Goal: Information Seeking & Learning: Learn about a topic

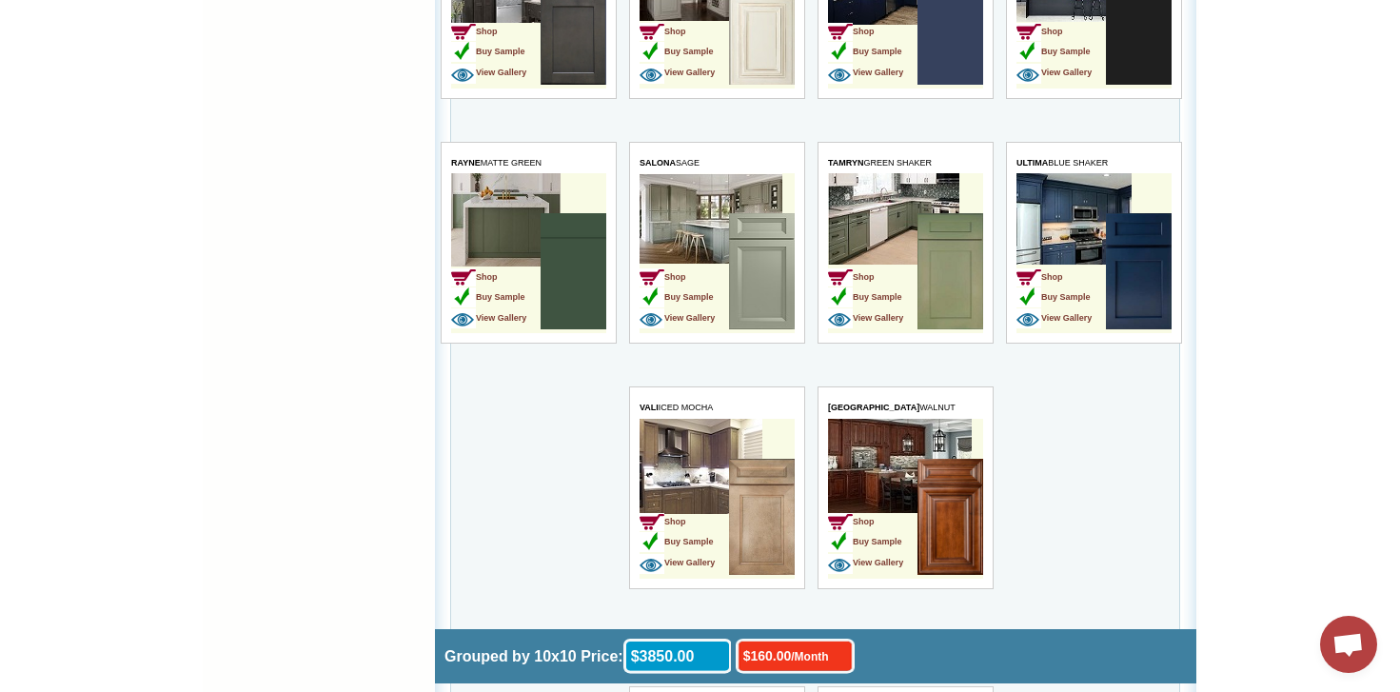
scroll to position [4473, 0]
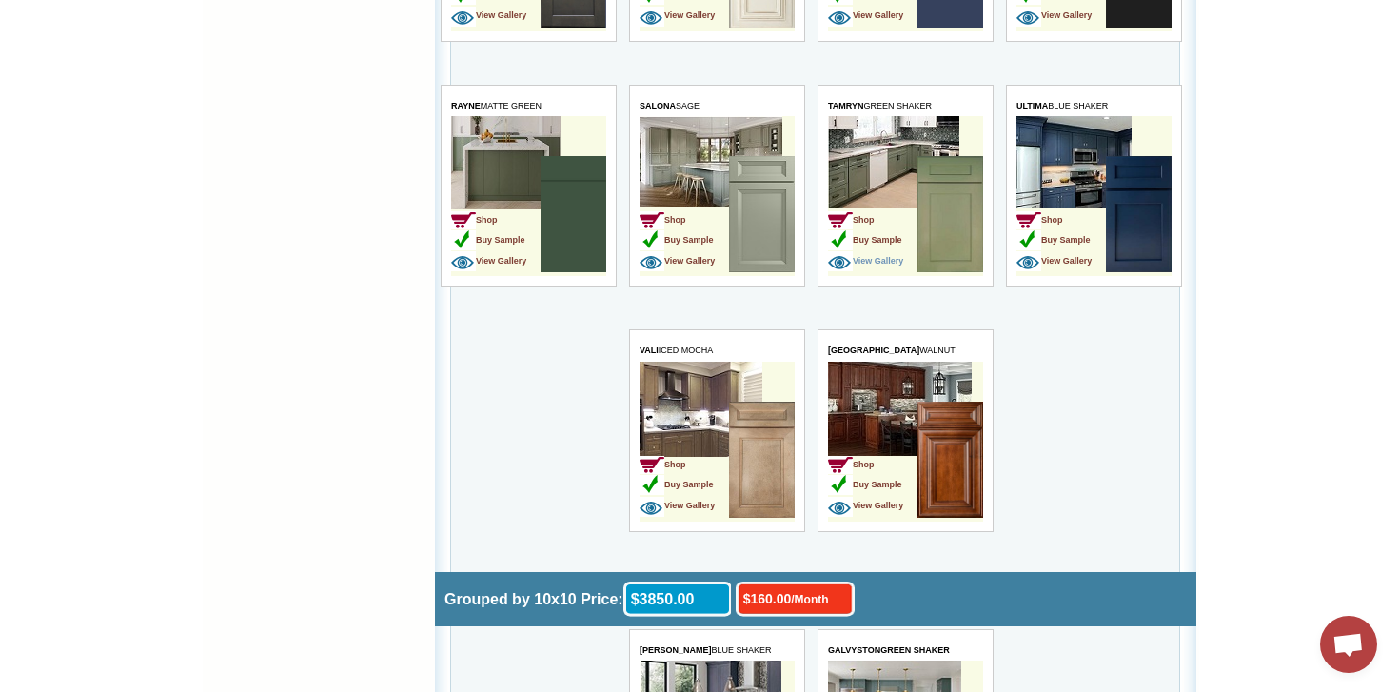
click at [888, 262] on span "View Gallery" at bounding box center [865, 261] width 75 height 10
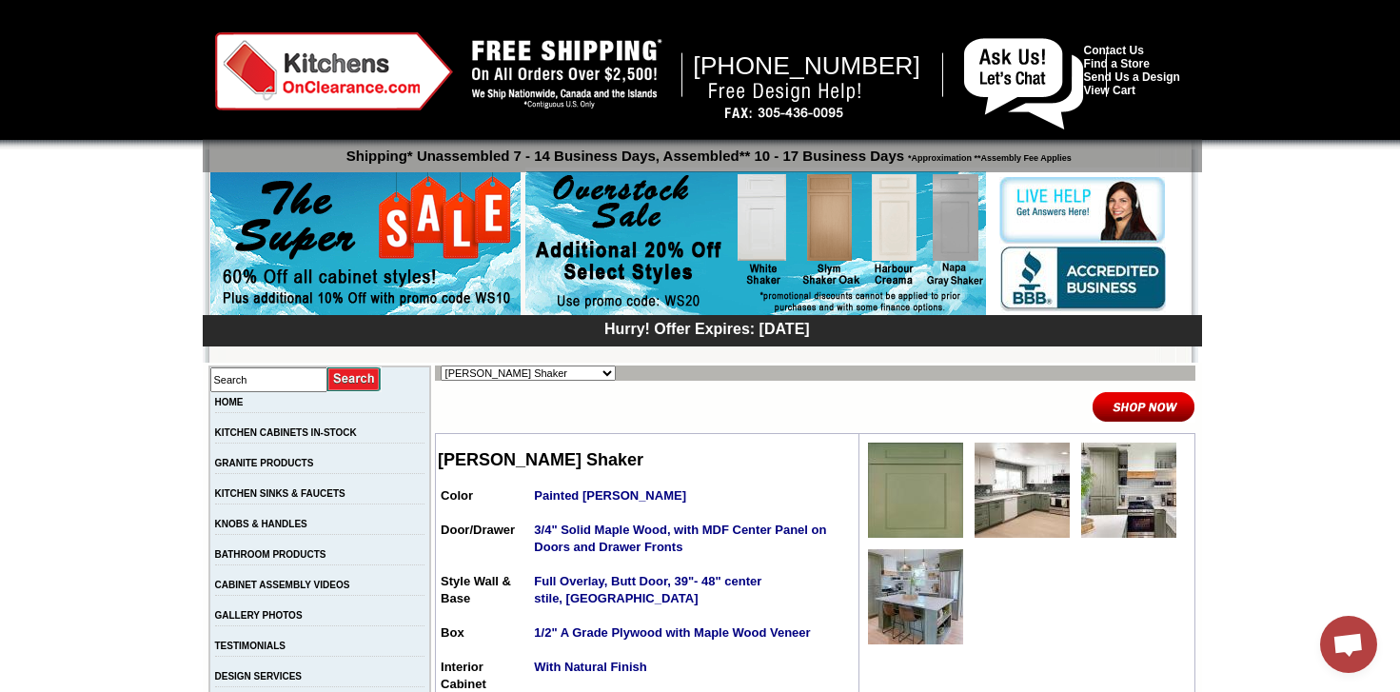
click at [989, 501] on img at bounding box center [1022, 490] width 95 height 95
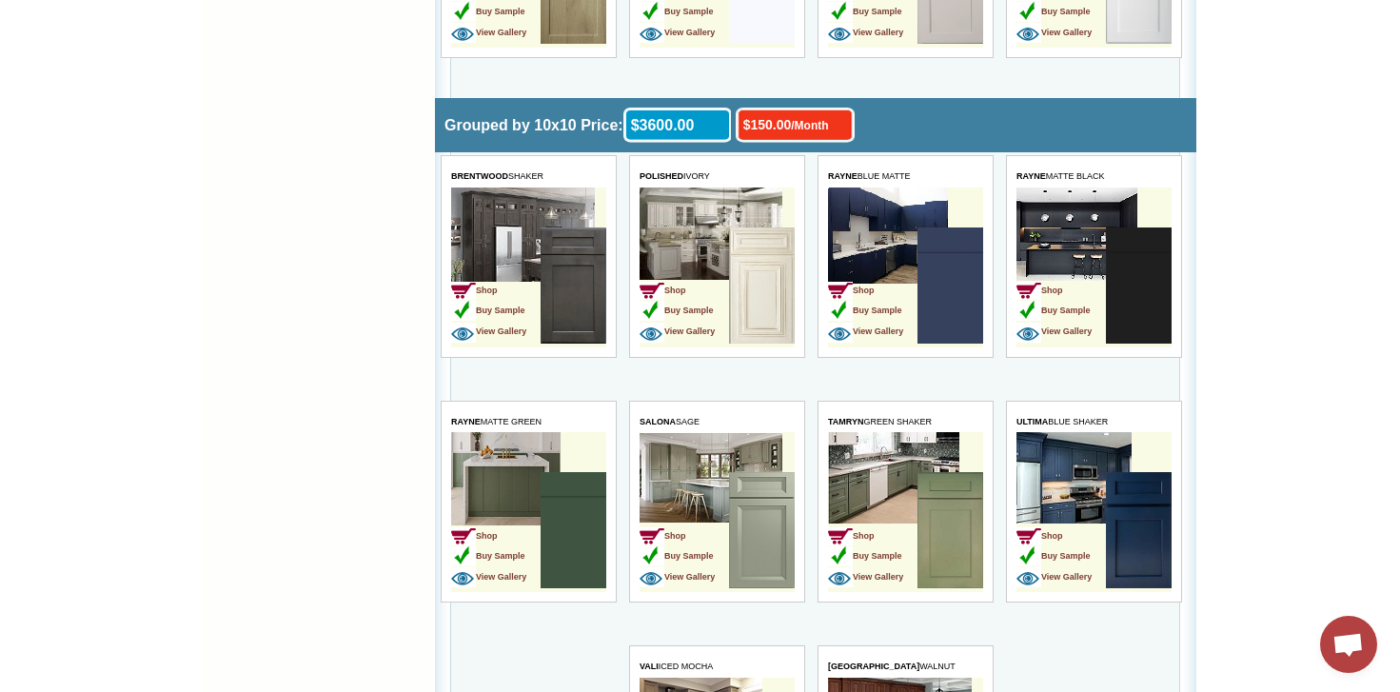
scroll to position [4188, 0]
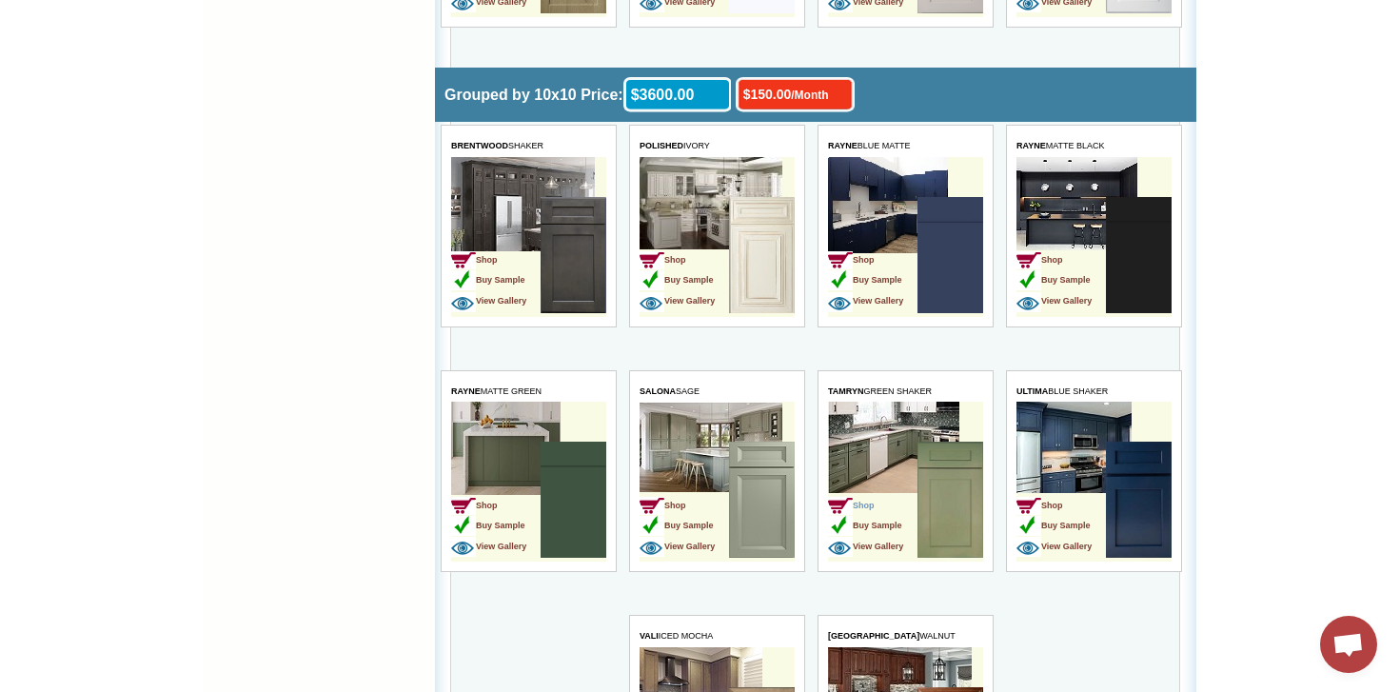
click at [869, 507] on span "Shop" at bounding box center [851, 506] width 47 height 10
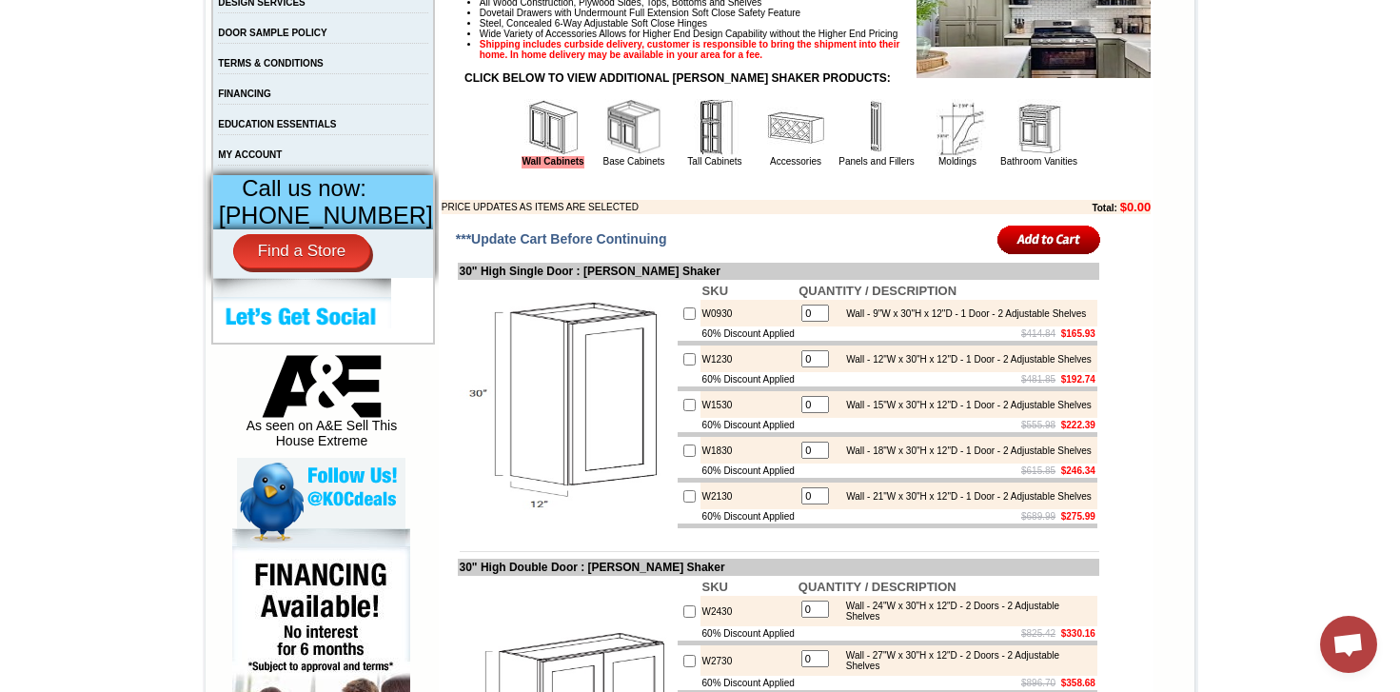
scroll to position [666, 0]
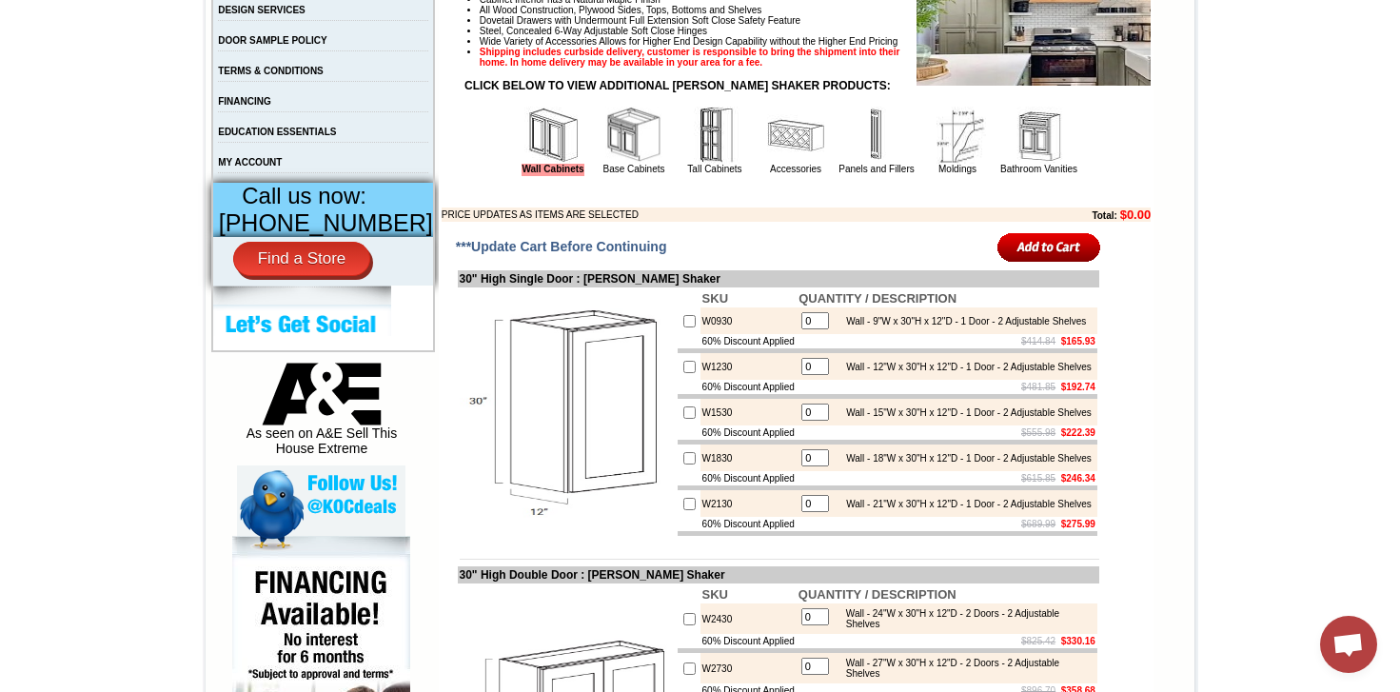
click at [857, 160] on img at bounding box center [876, 135] width 57 height 57
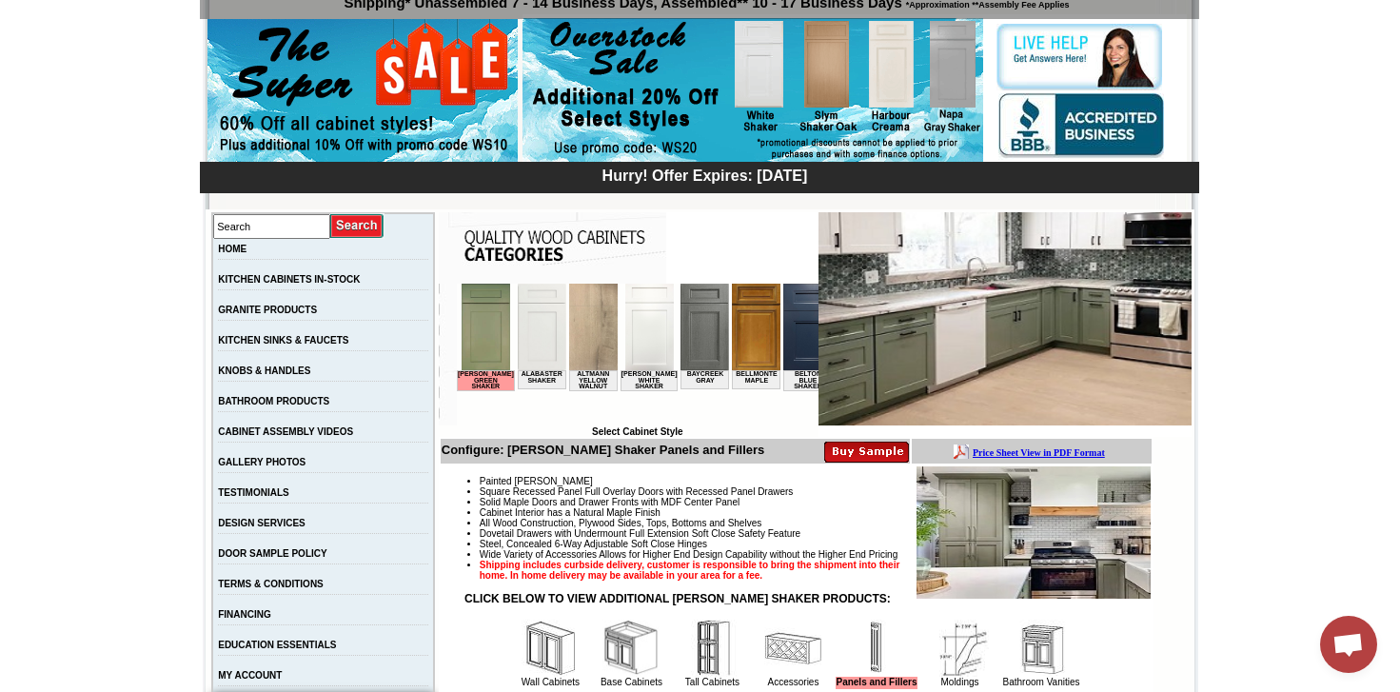
scroll to position [476, 0]
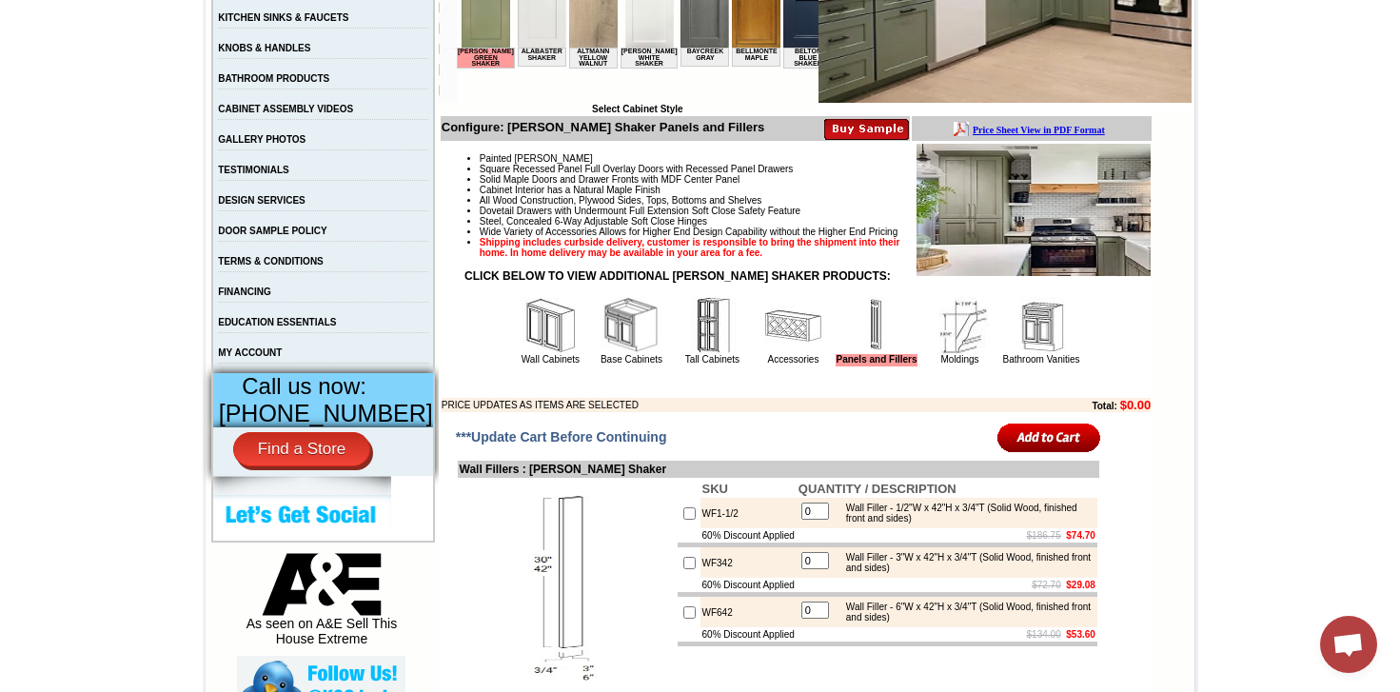
click at [854, 354] on img at bounding box center [876, 325] width 57 height 57
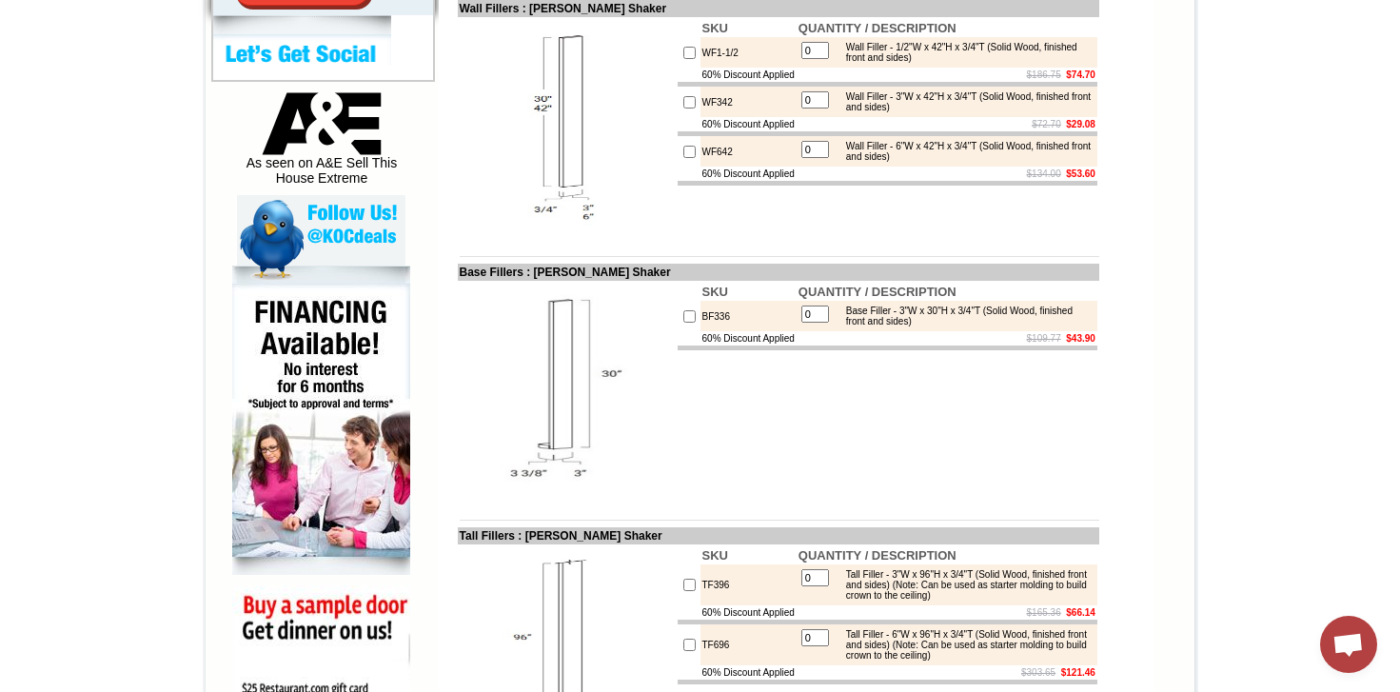
scroll to position [952, 0]
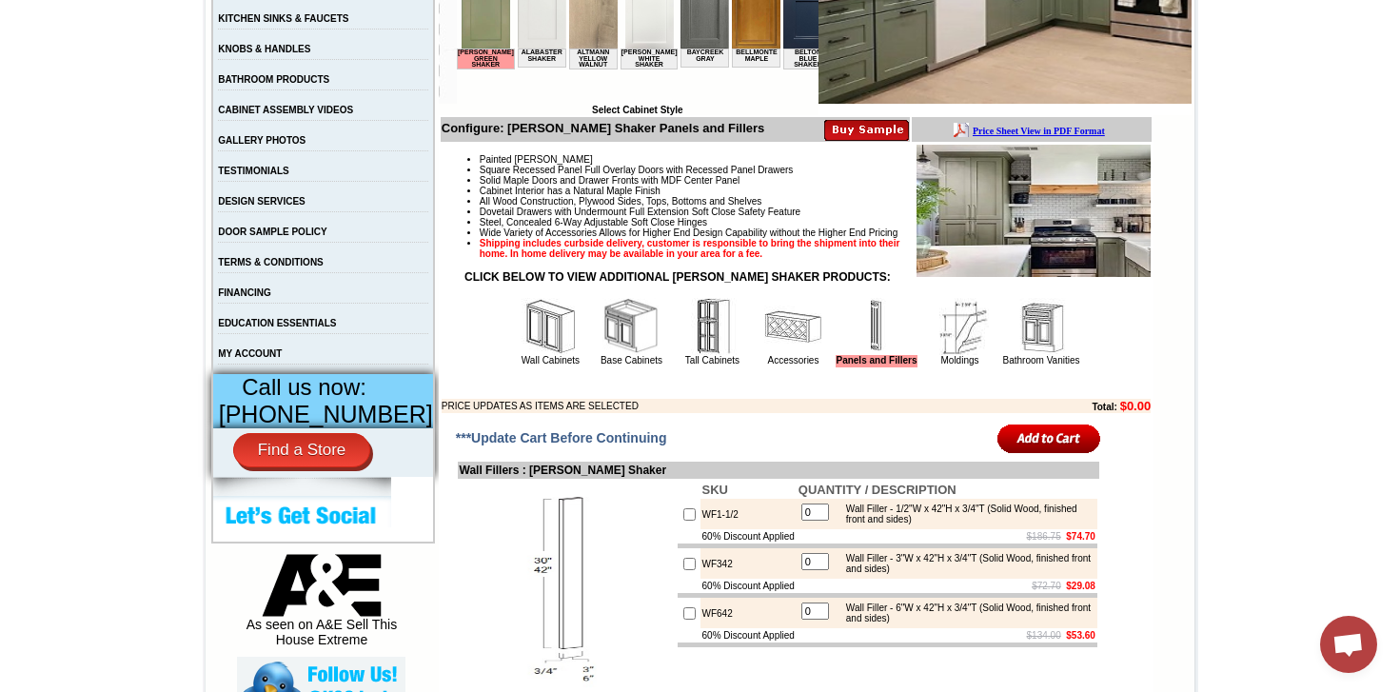
scroll to position [476, 0]
click at [522, 354] on img at bounding box center [550, 325] width 57 height 57
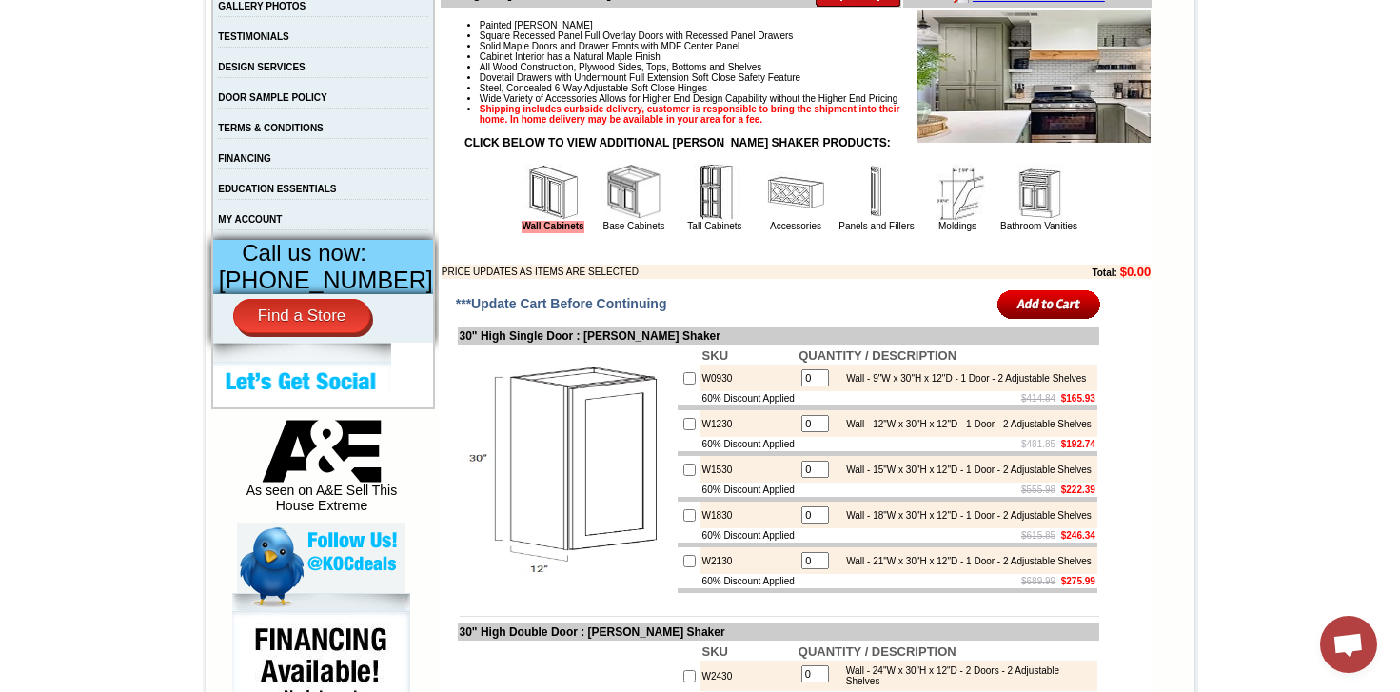
scroll to position [571, 0]
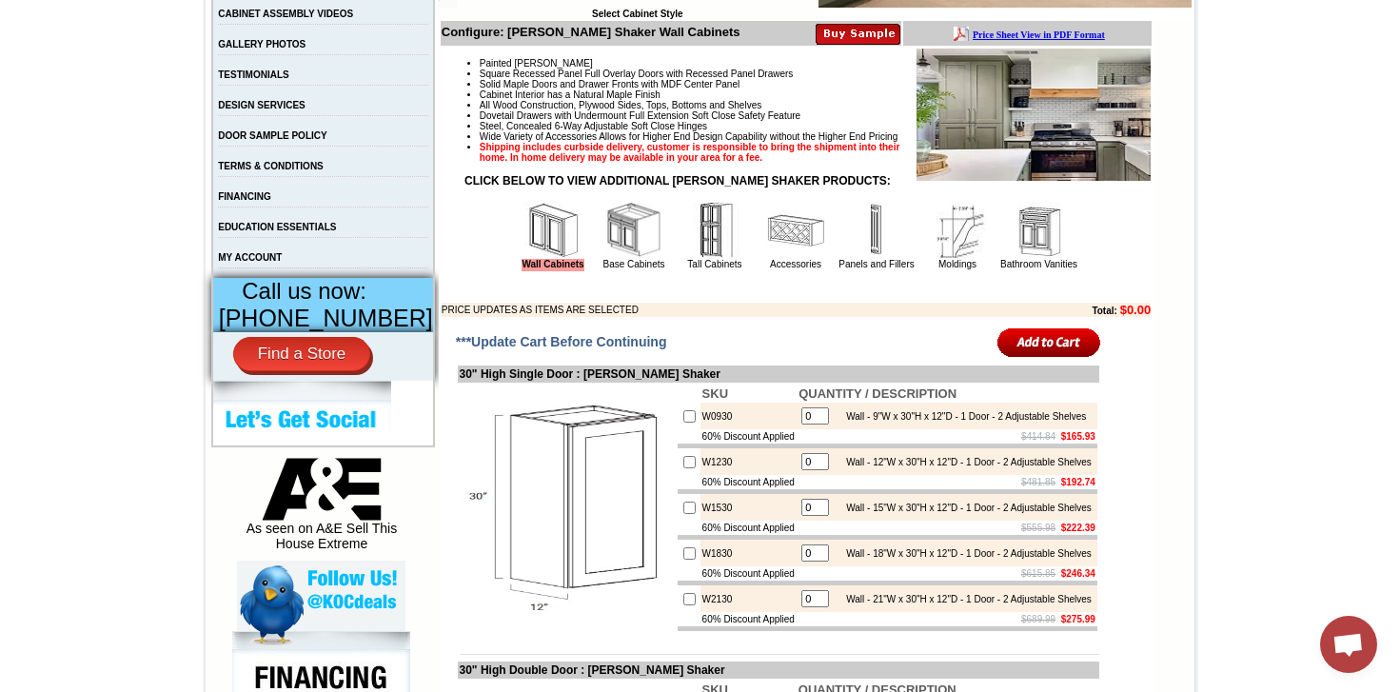
click at [852, 249] on img at bounding box center [876, 230] width 57 height 57
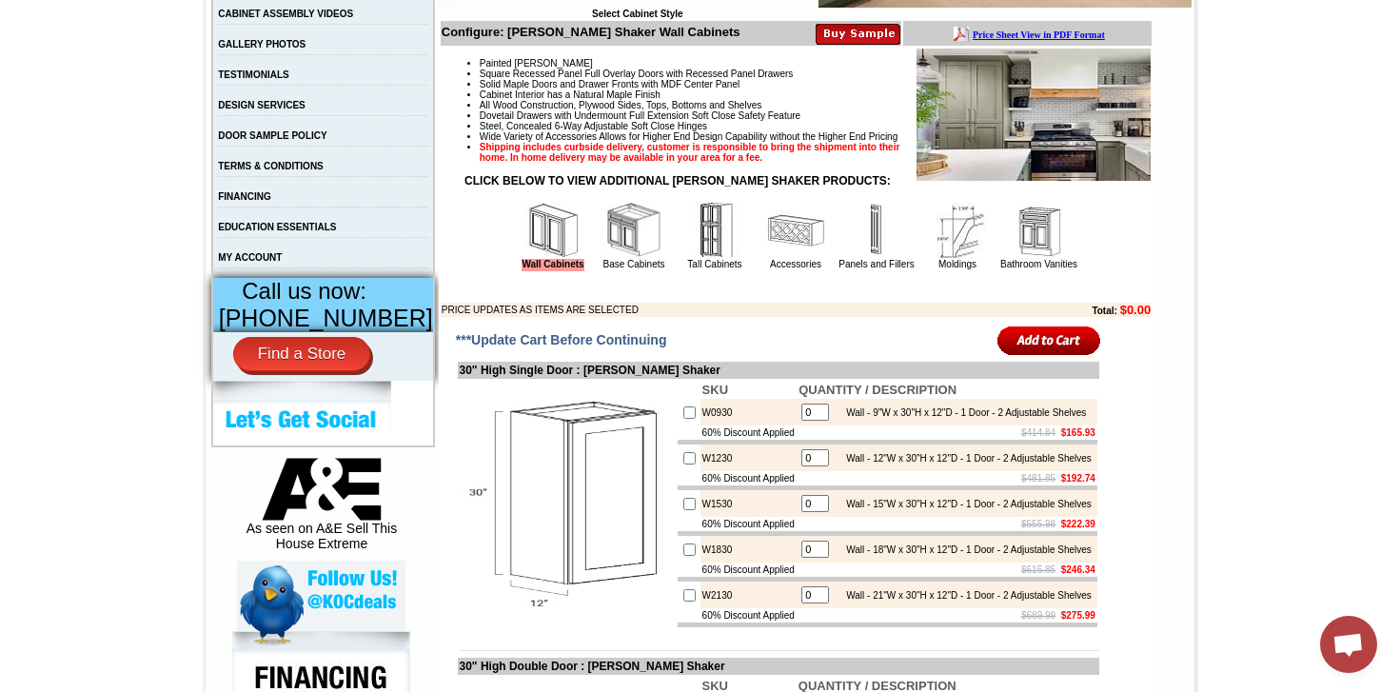
click at [944, 259] on img at bounding box center [957, 230] width 57 height 57
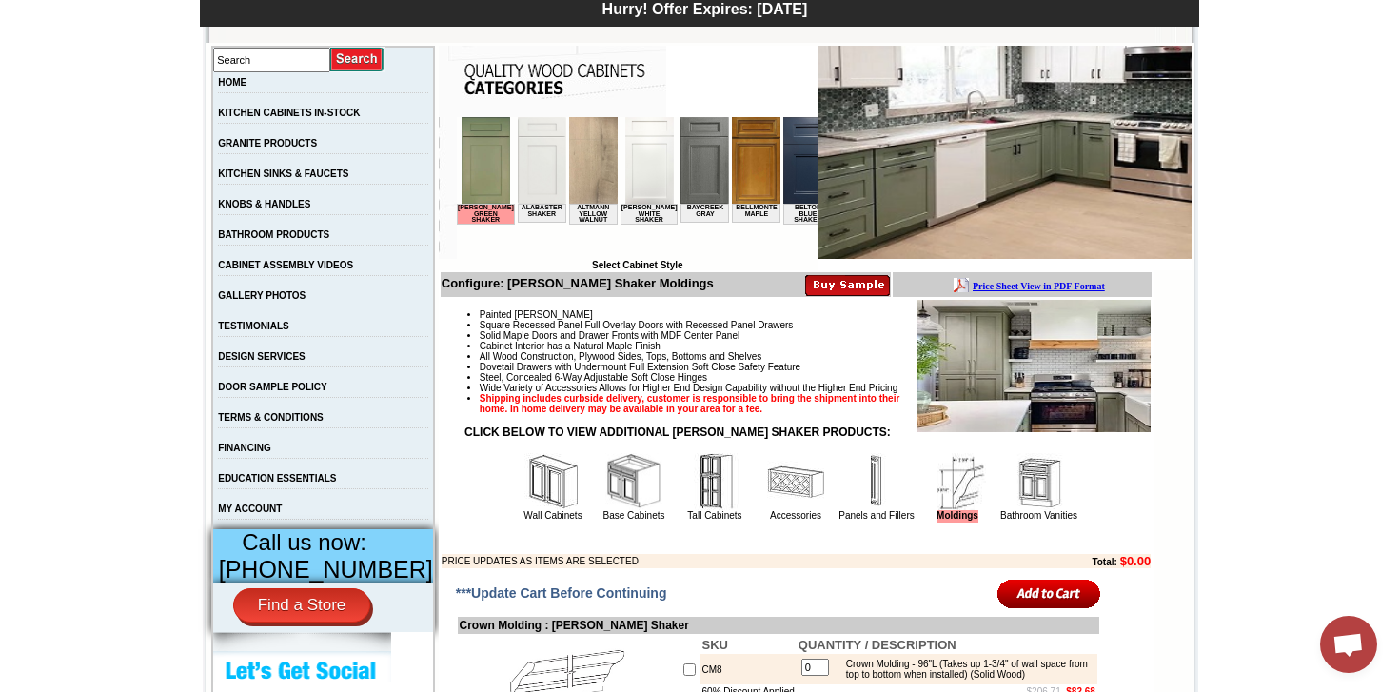
scroll to position [286, 0]
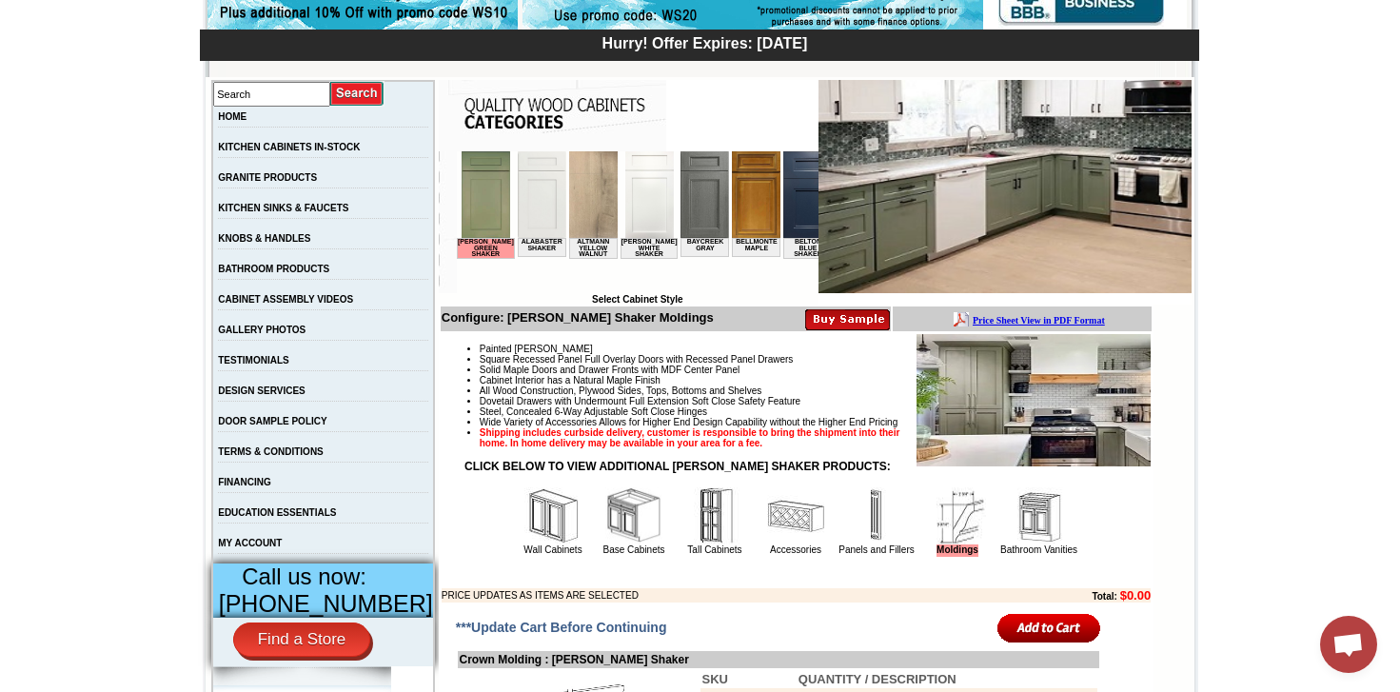
click at [610, 535] on img at bounding box center [633, 515] width 57 height 57
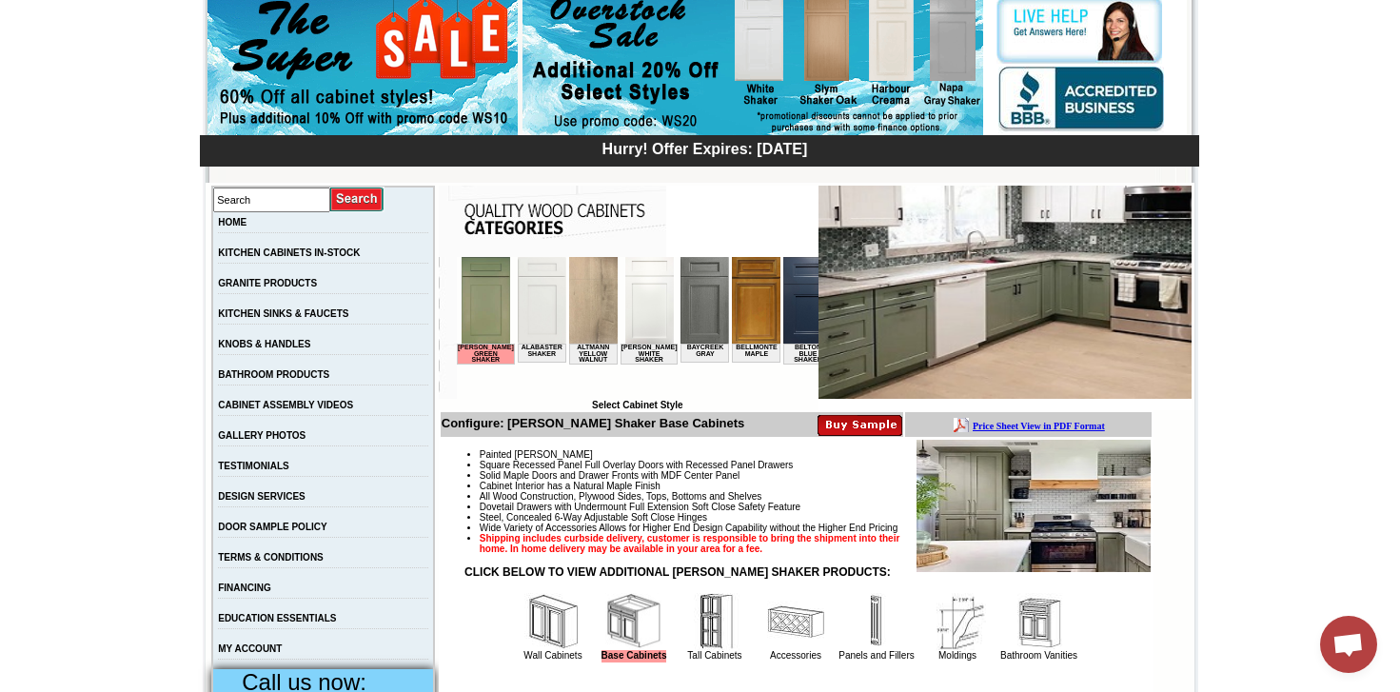
scroll to position [380, 0]
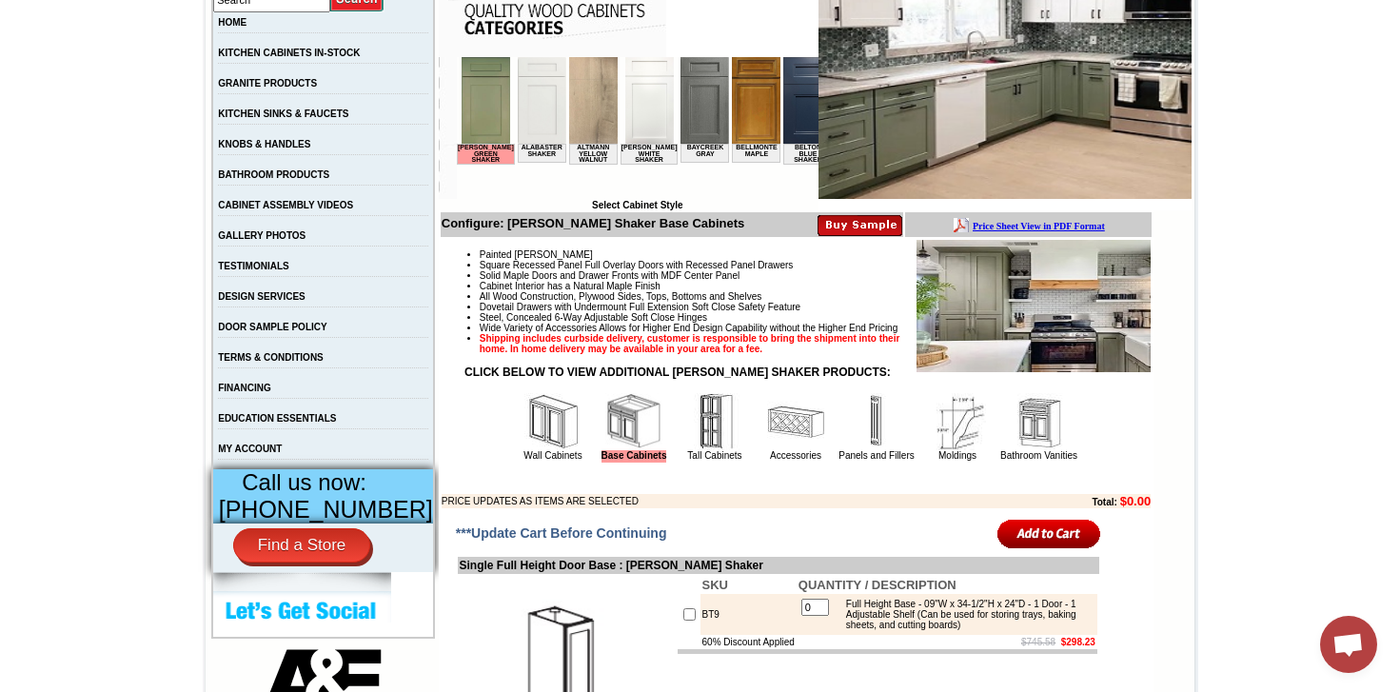
click at [777, 450] on img at bounding box center [795, 421] width 57 height 57
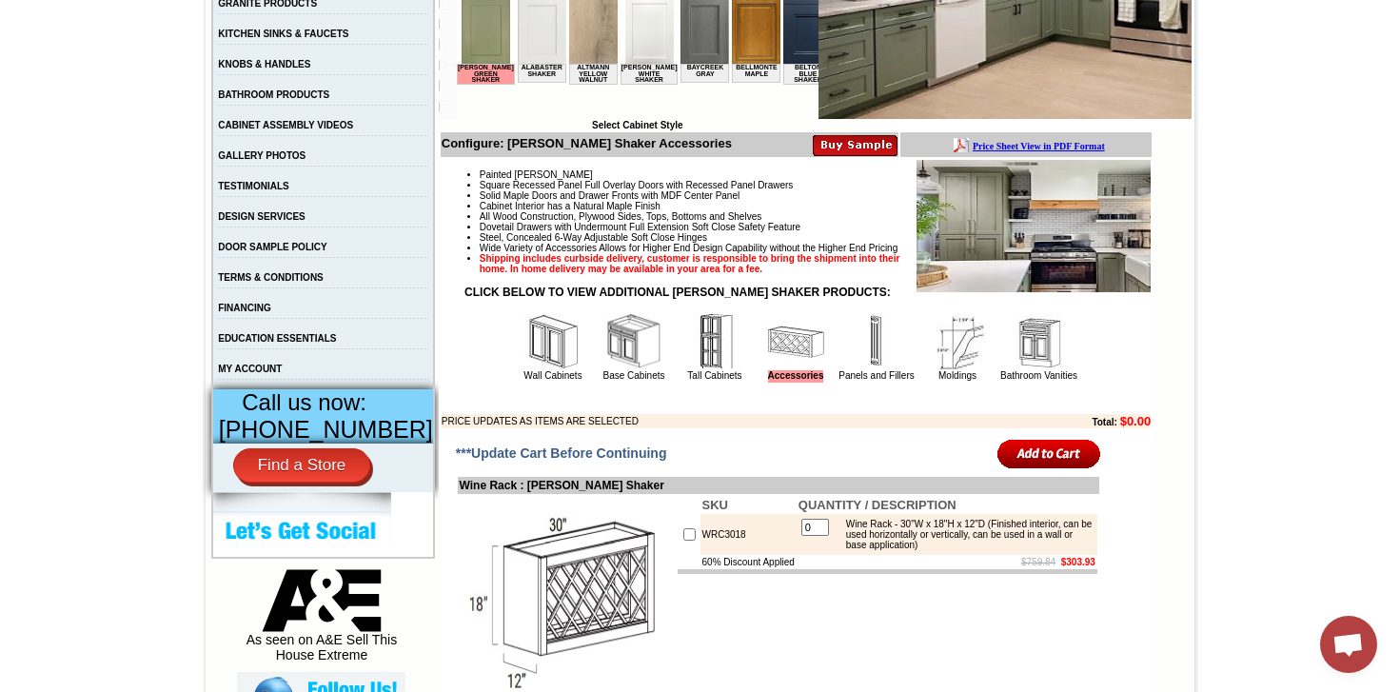
scroll to position [476, 0]
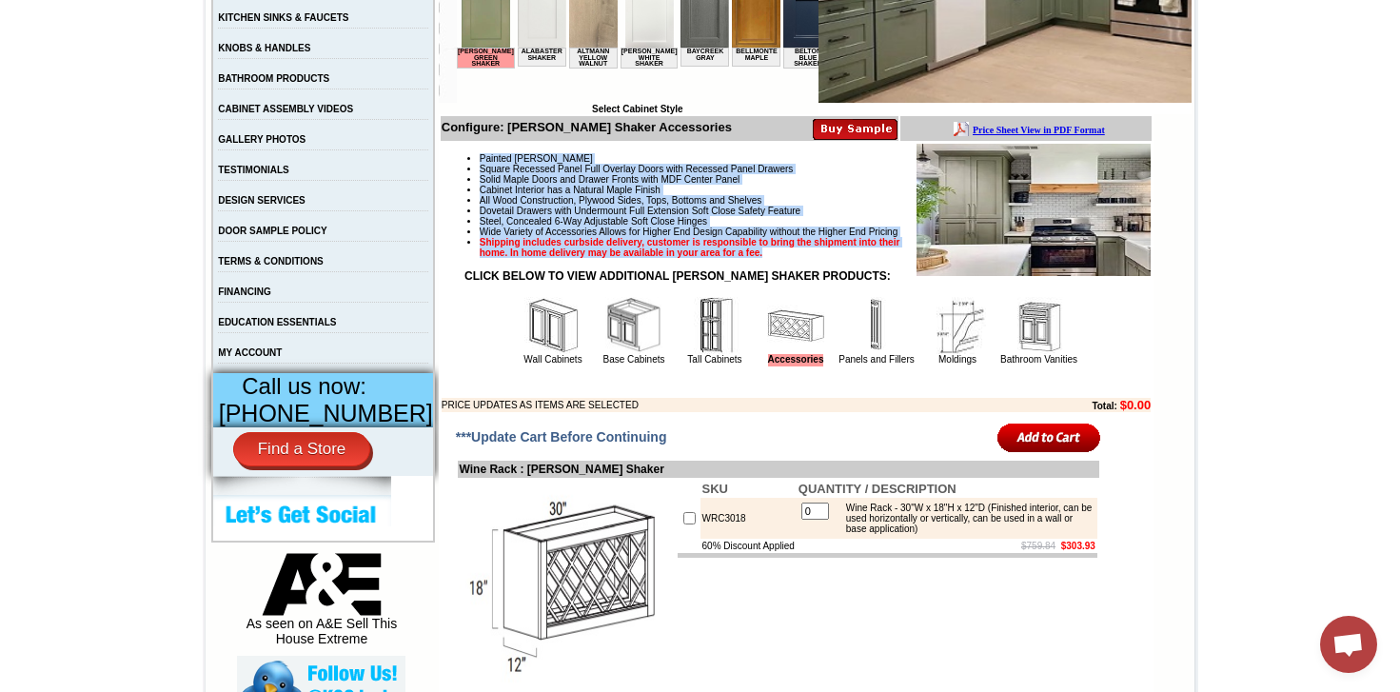
drag, startPoint x: 460, startPoint y: 157, endPoint x: 865, endPoint y: 274, distance: 422.0
click at [865, 258] on ul "Painted Olive Green Square Recessed Panel Full Overlay Doors with Recessed Pane…" at bounding box center [796, 205] width 709 height 105
copy ul "Painted Olive Green Square Recessed Panel Full Overlay Doors with Recessed Pane…"
click at [860, 354] on img at bounding box center [876, 325] width 57 height 57
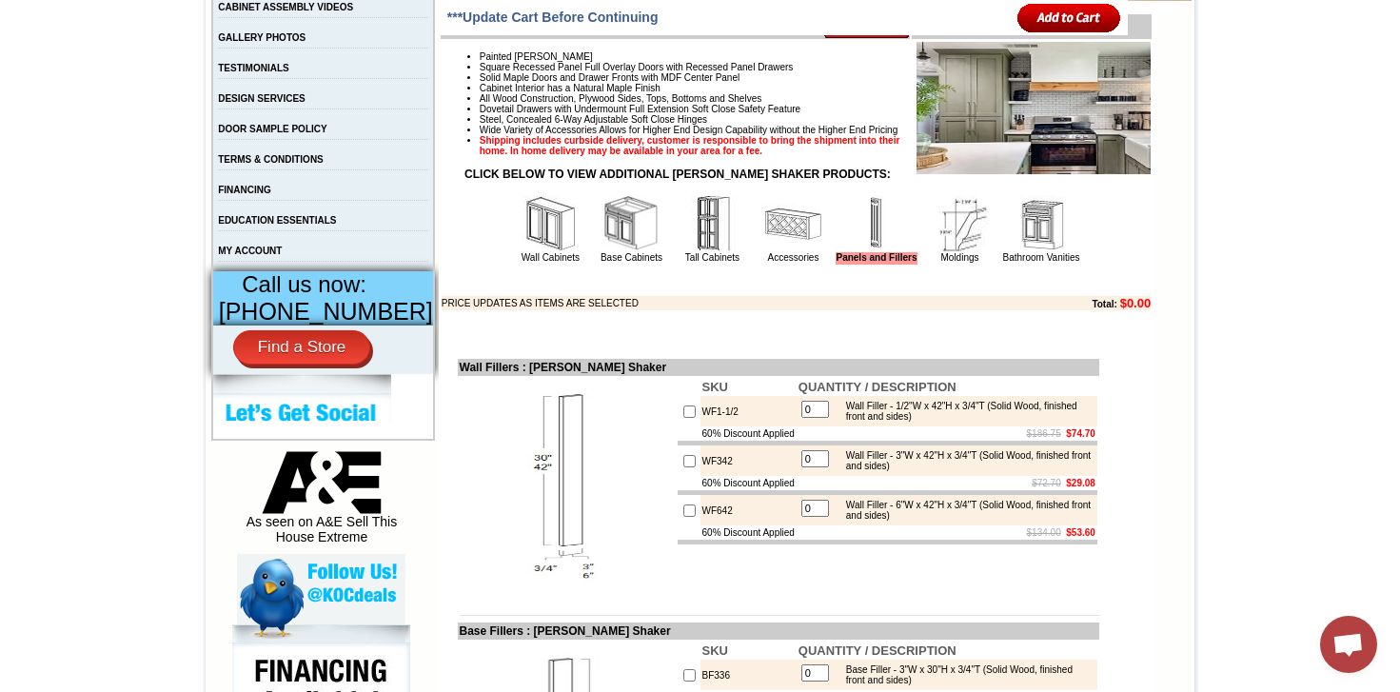
scroll to position [571, 0]
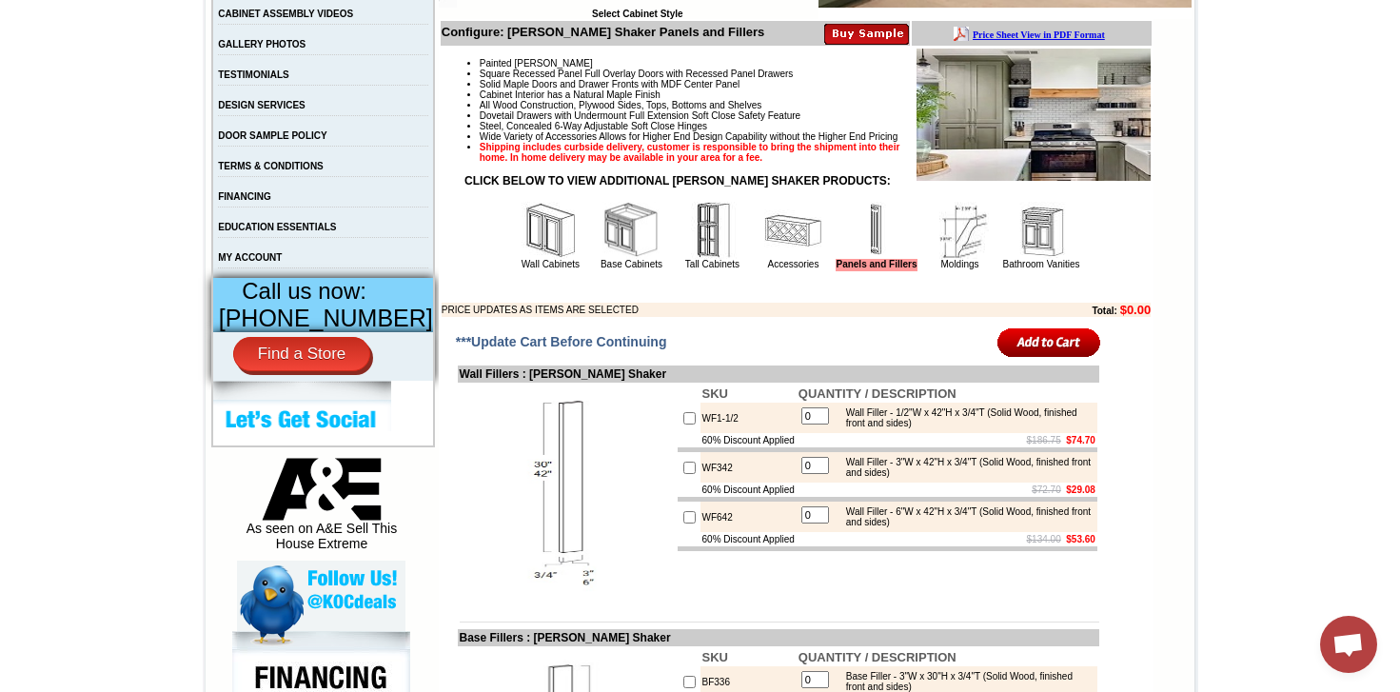
click at [774, 251] on img at bounding box center [792, 230] width 57 height 57
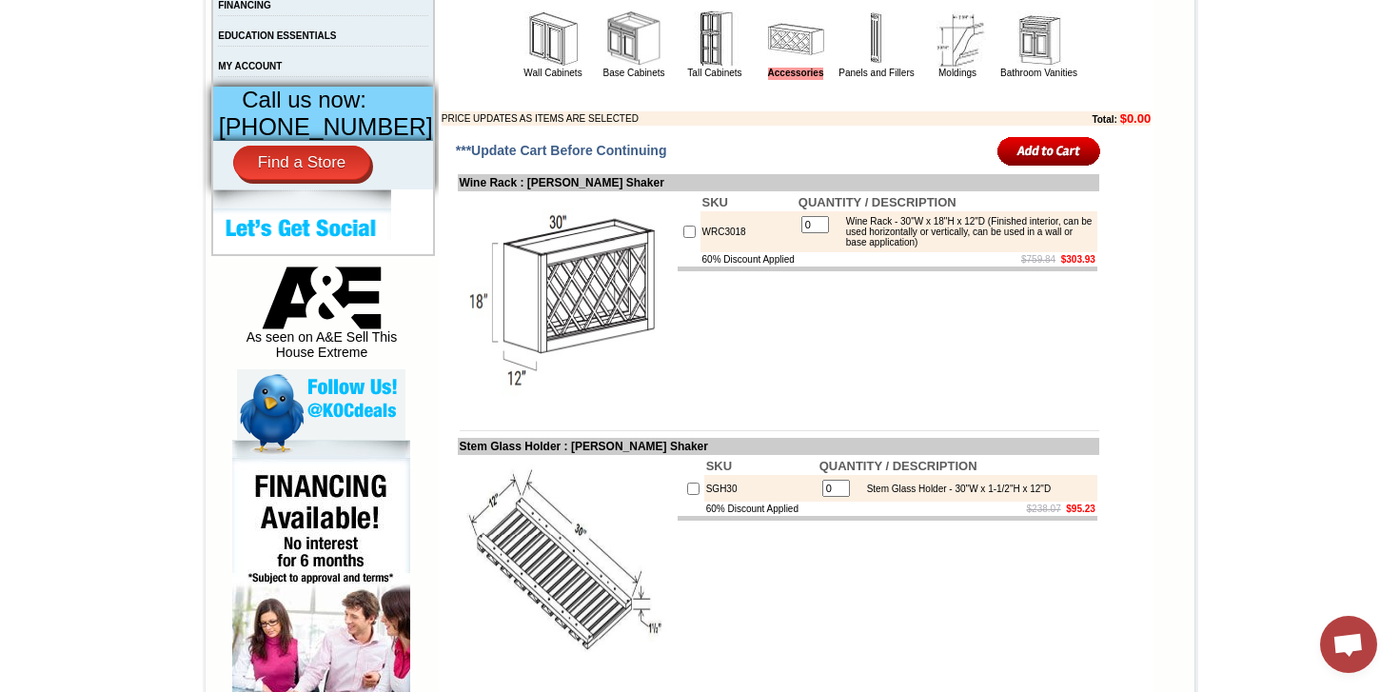
scroll to position [761, 0]
click at [524, 69] on img at bounding box center [552, 39] width 57 height 57
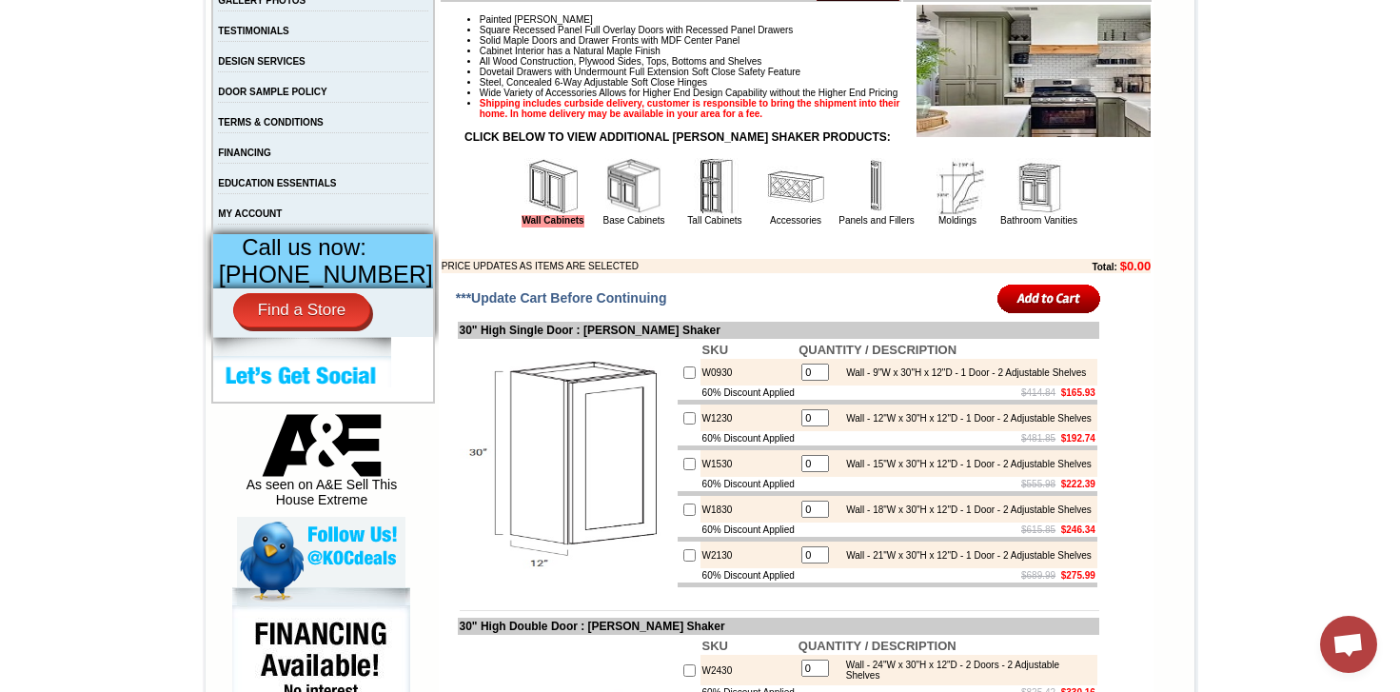
scroll to position [476, 0]
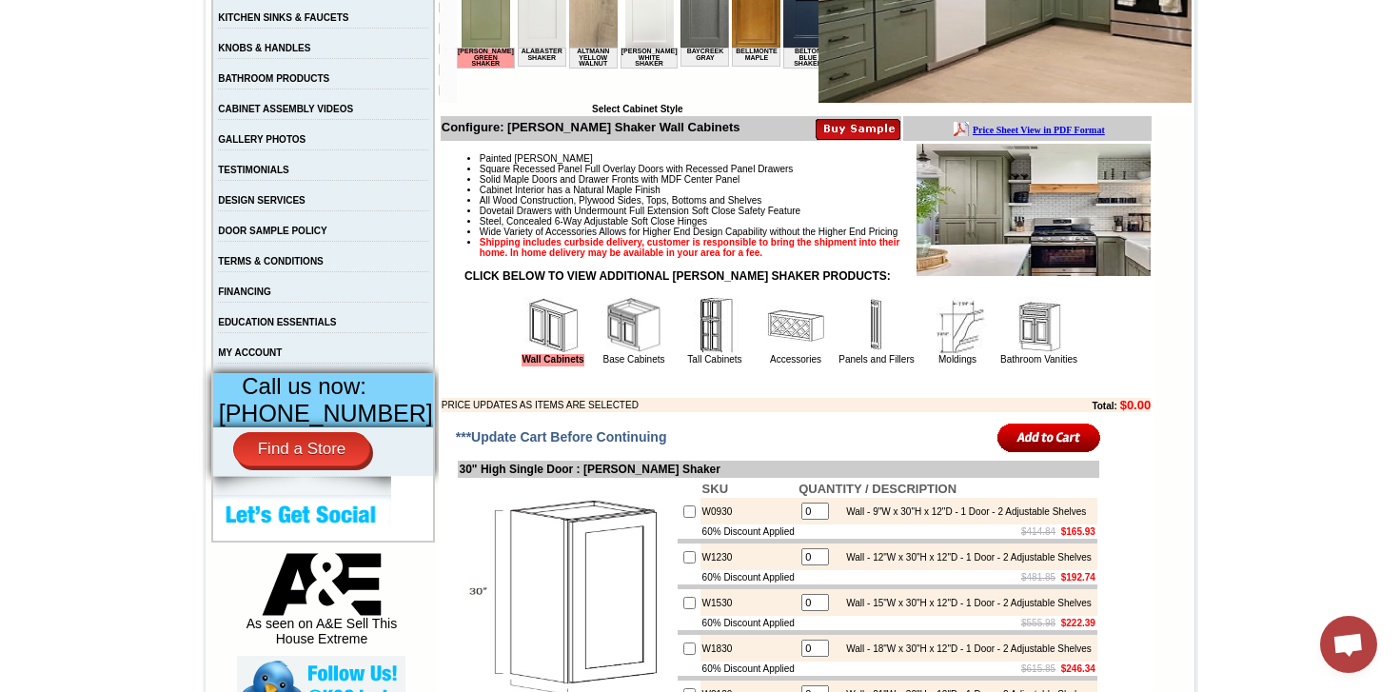
click at [688, 354] on img at bounding box center [714, 325] width 57 height 57
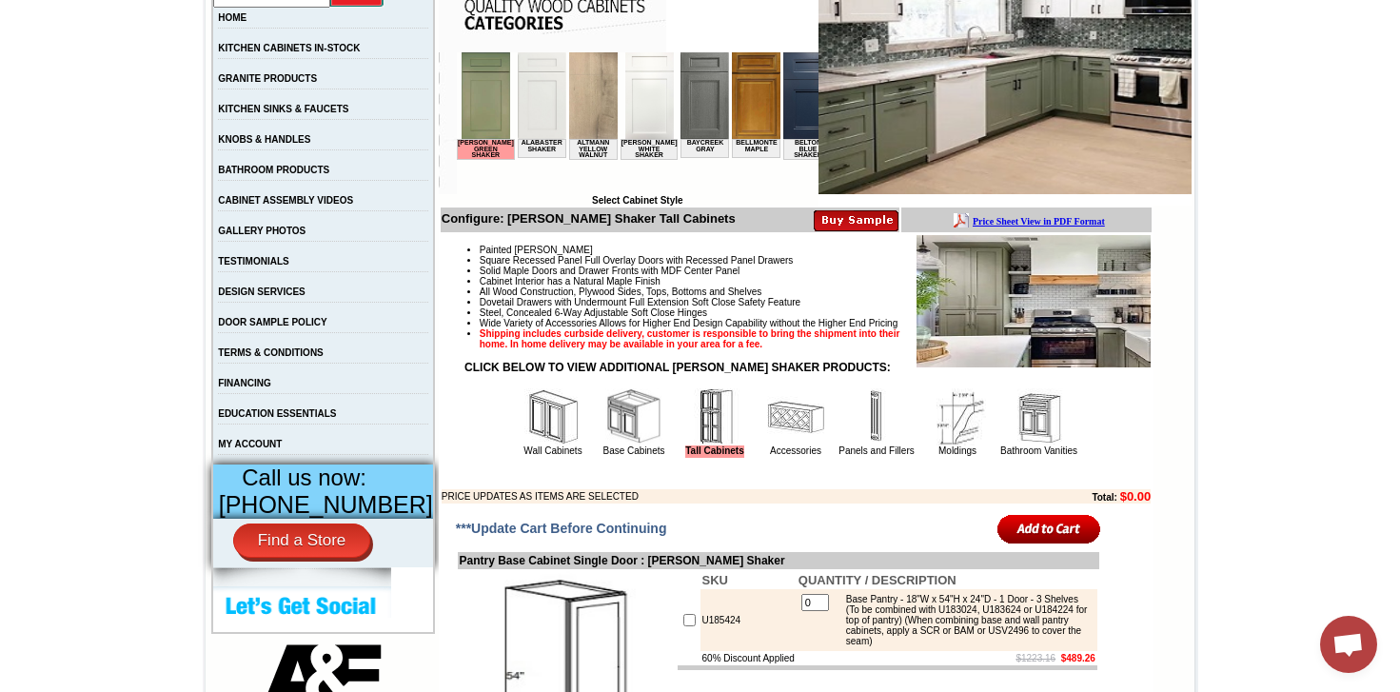
scroll to position [381, 0]
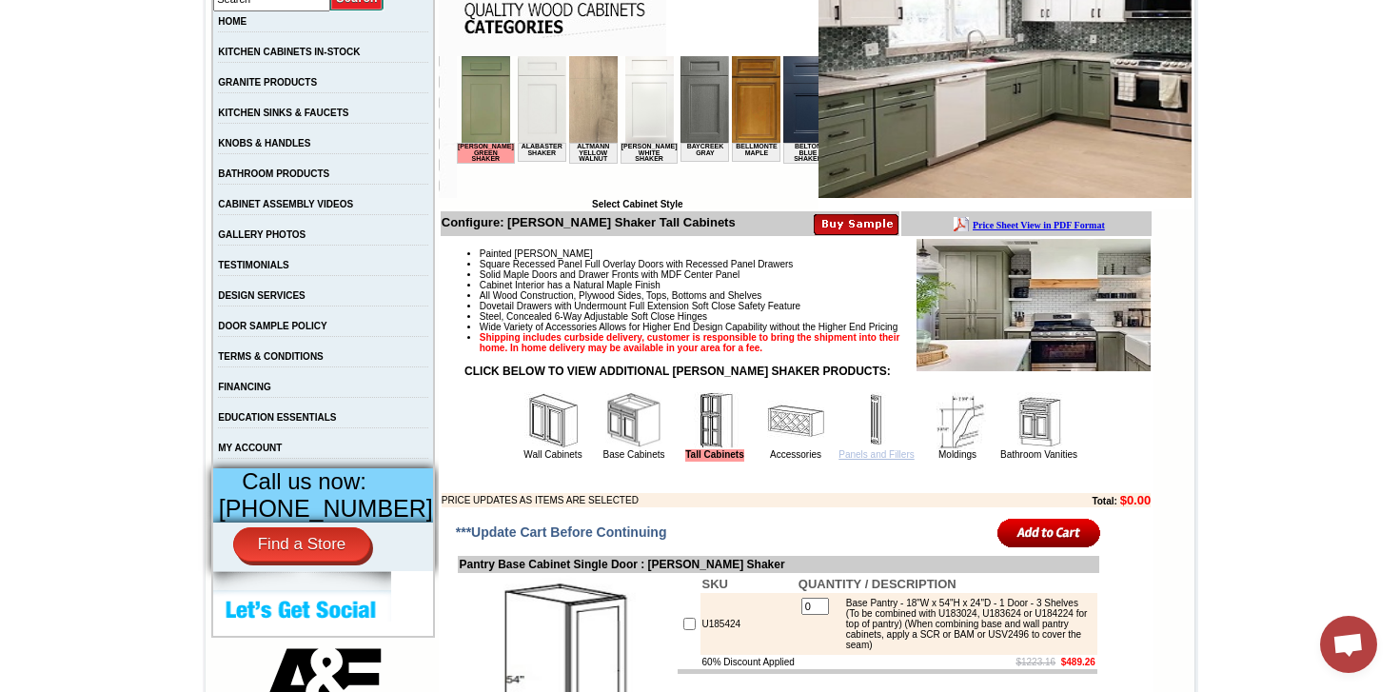
click at [856, 460] on link "Panels and Fillers" at bounding box center [876, 454] width 75 height 10
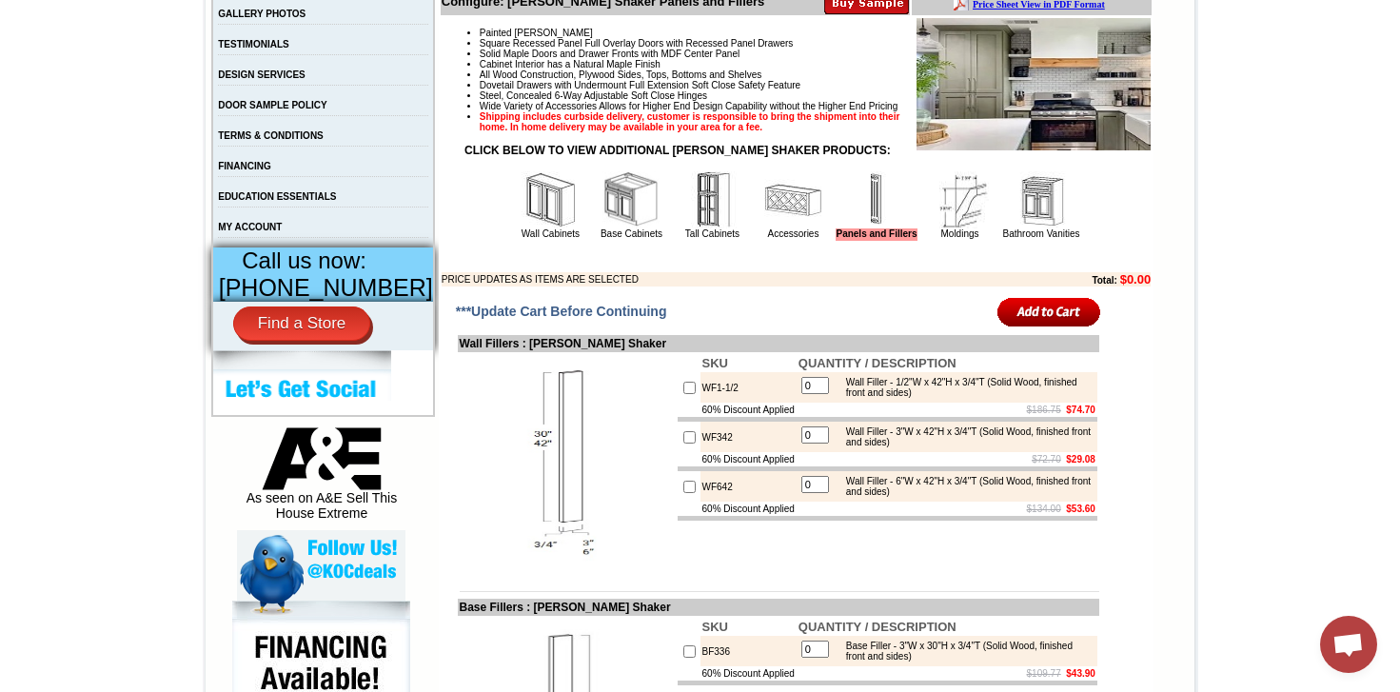
scroll to position [571, 0]
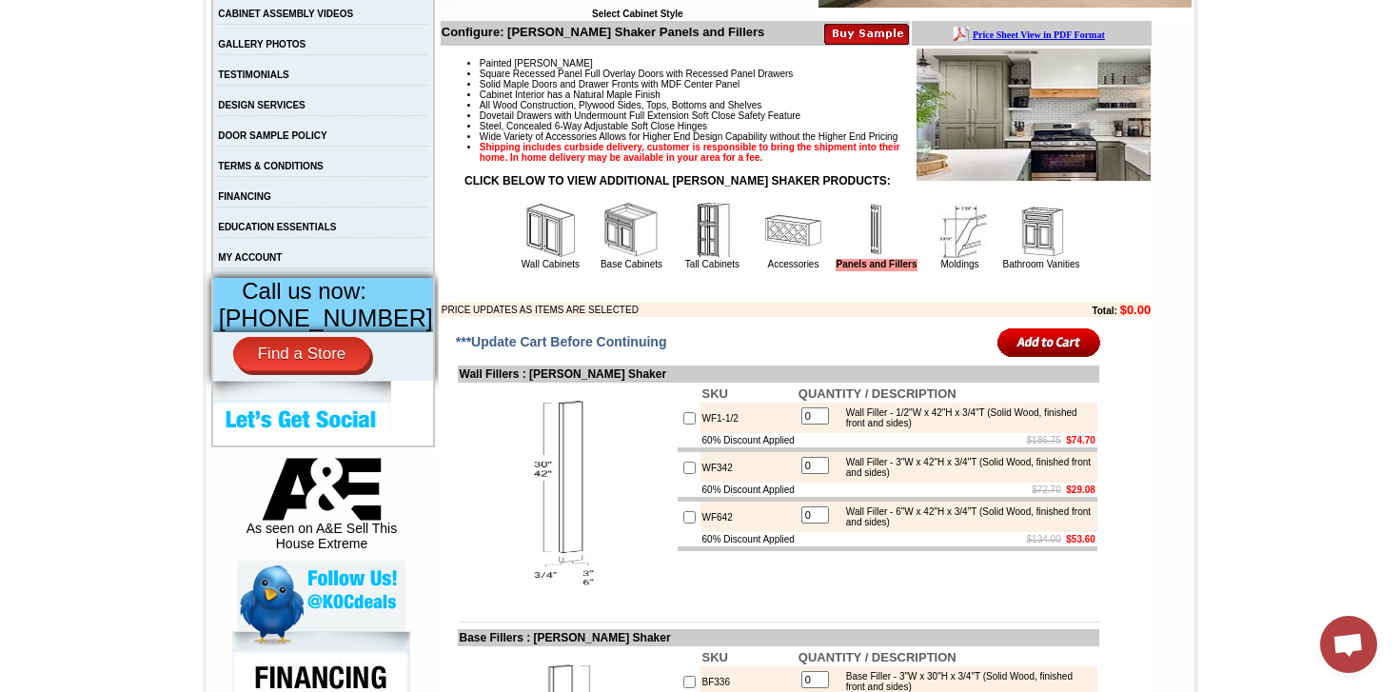
click at [954, 259] on img at bounding box center [960, 230] width 57 height 57
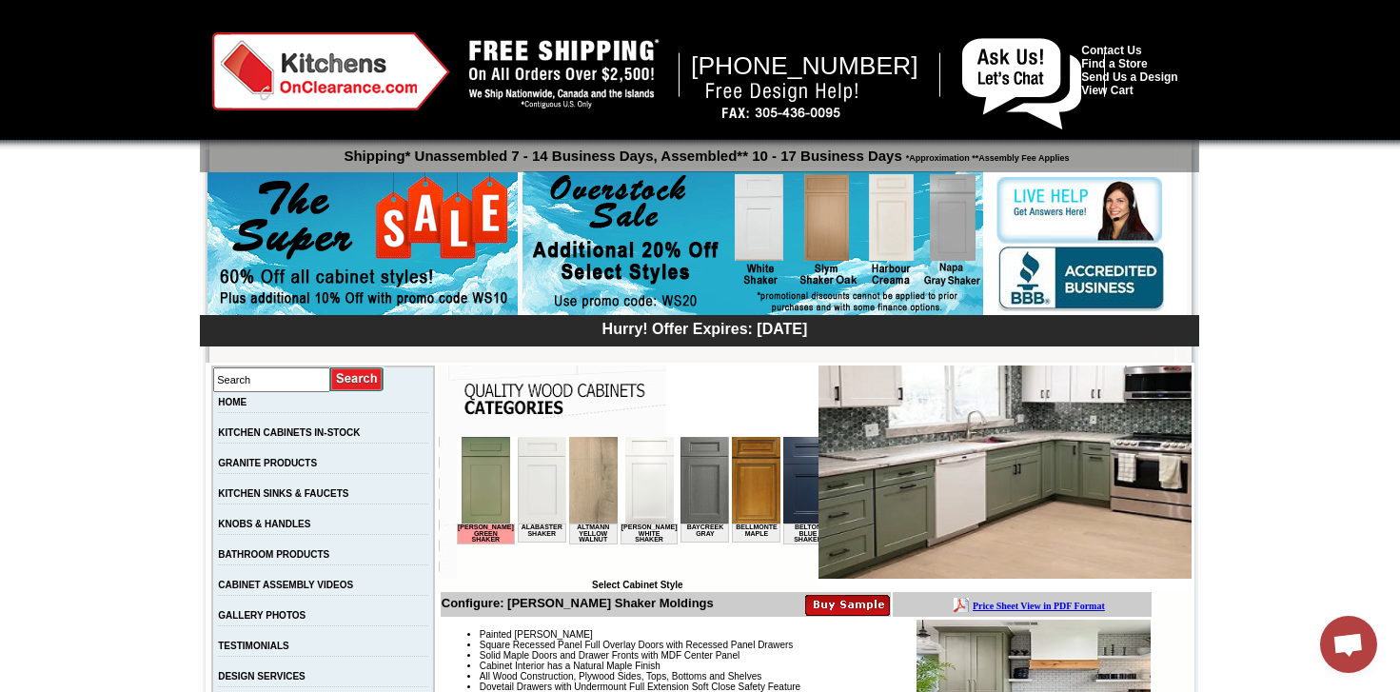
click at [275, 394] on td "HOME" at bounding box center [323, 407] width 222 height 30
click at [247, 405] on link "HOME" at bounding box center [232, 402] width 29 height 10
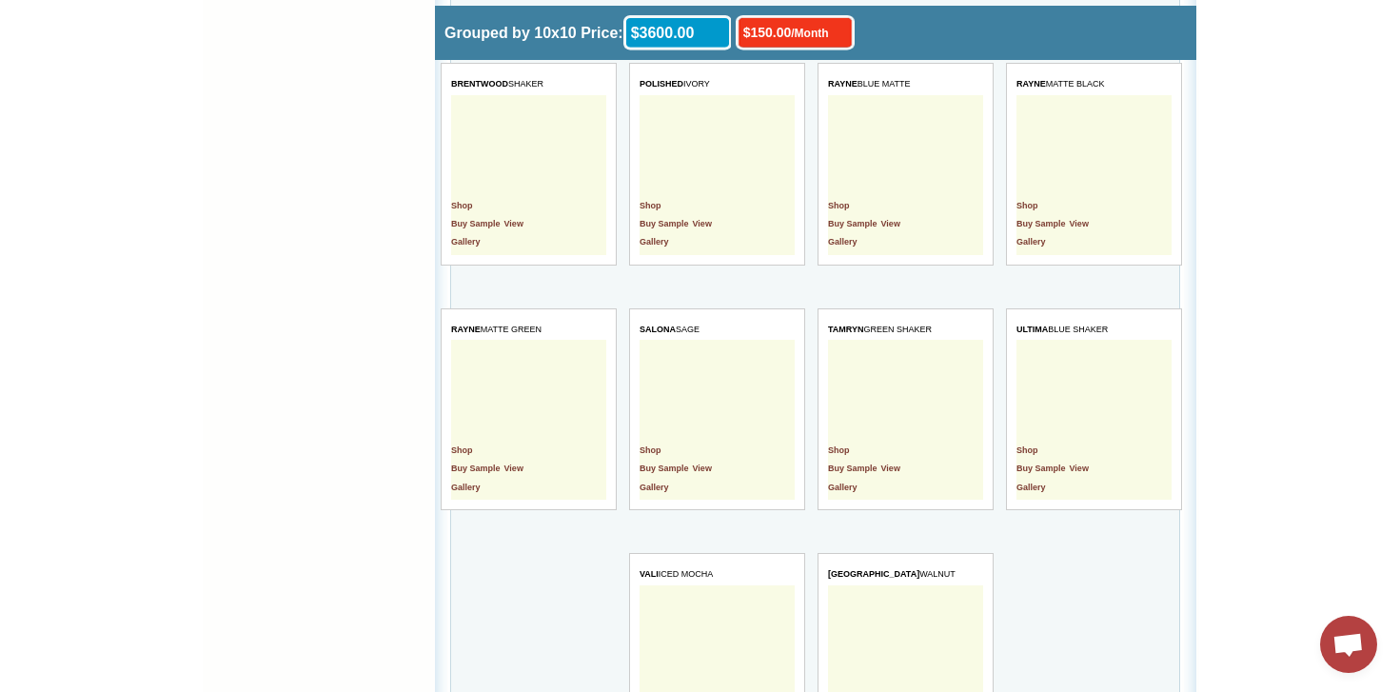
scroll to position [4283, 0]
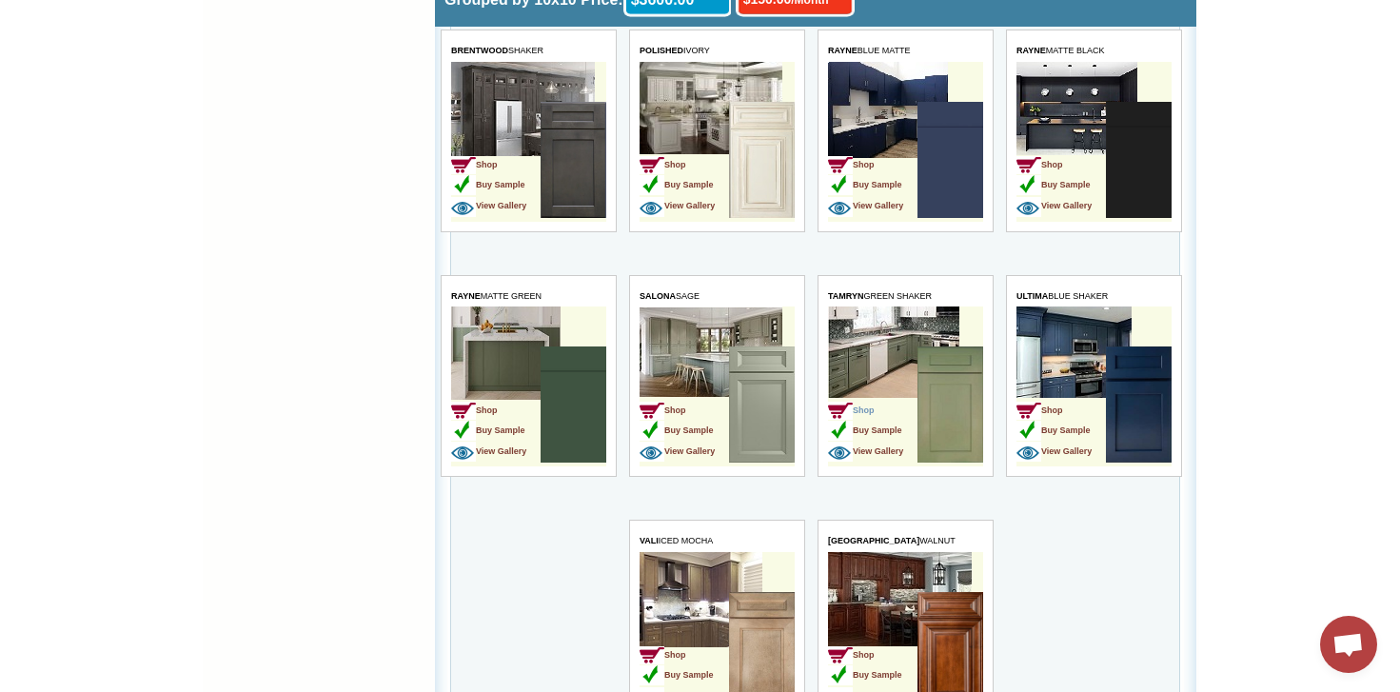
click at [875, 408] on span "Shop" at bounding box center [851, 410] width 47 height 10
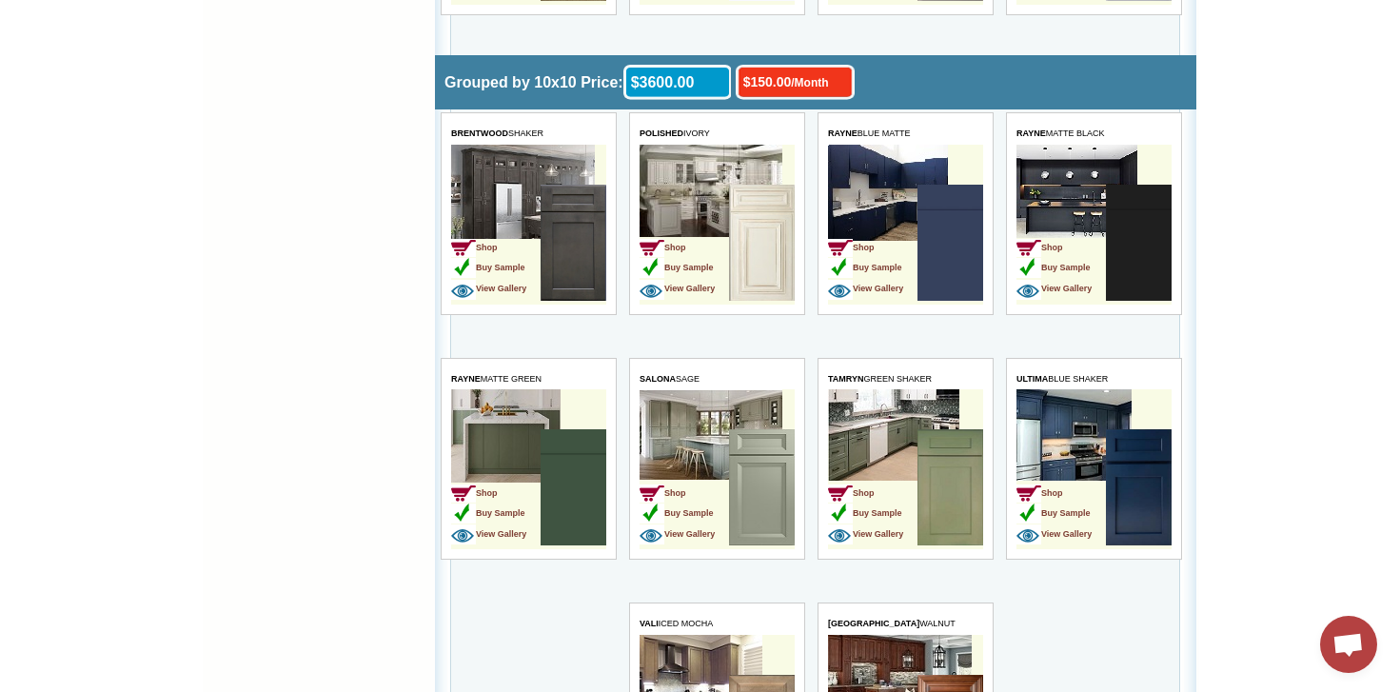
scroll to position [4283, 0]
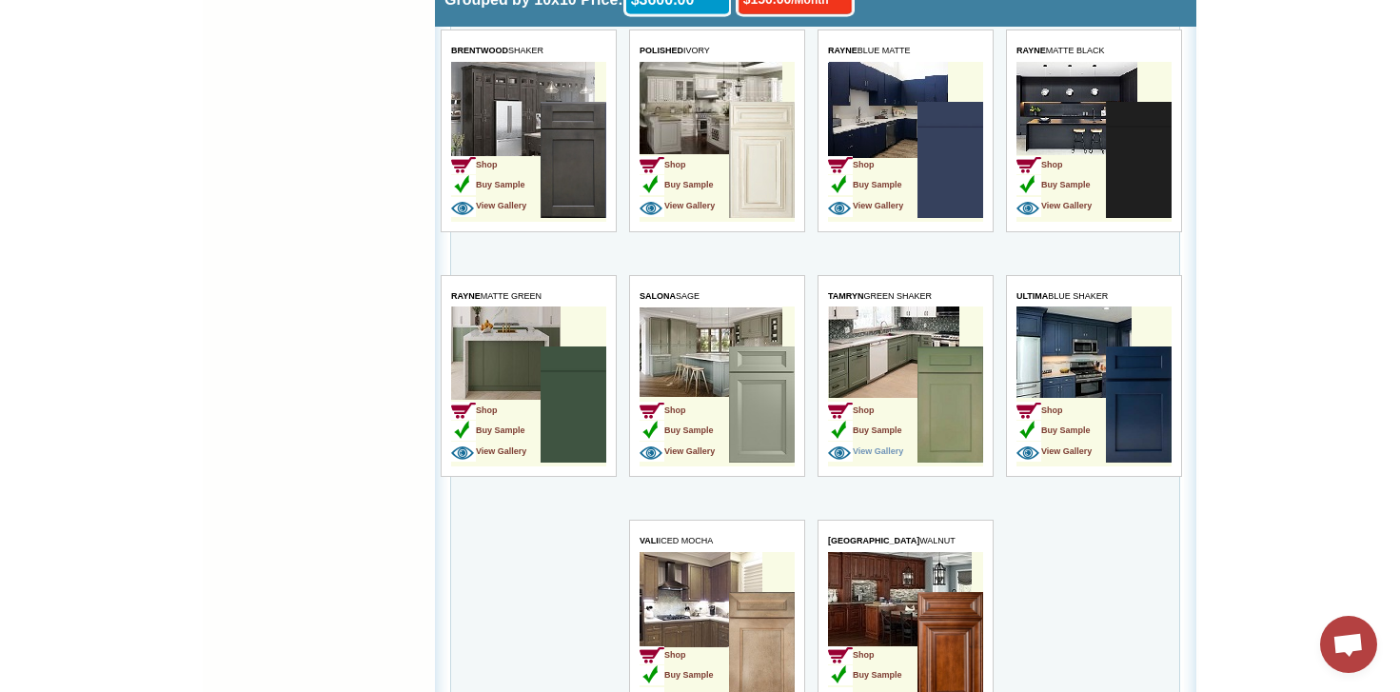
click at [894, 447] on span "View Gallery" at bounding box center [865, 451] width 75 height 10
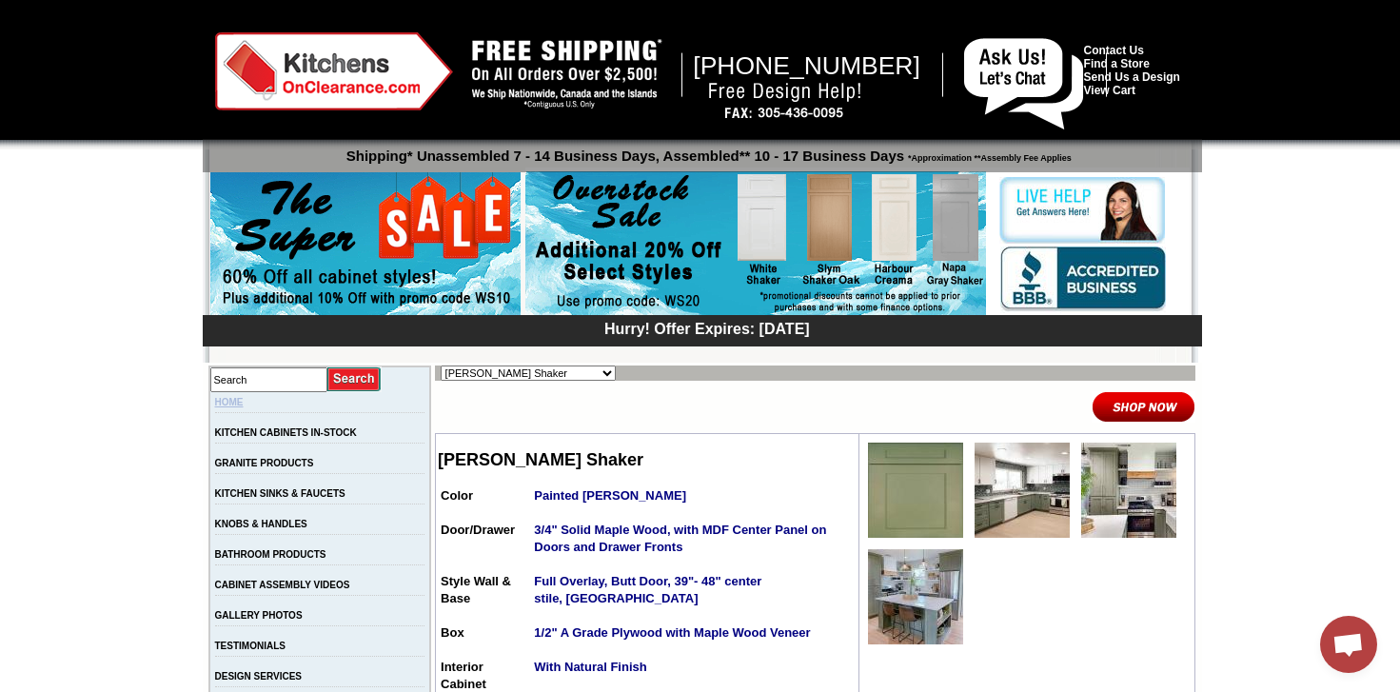
click at [244, 401] on link "HOME" at bounding box center [229, 402] width 29 height 10
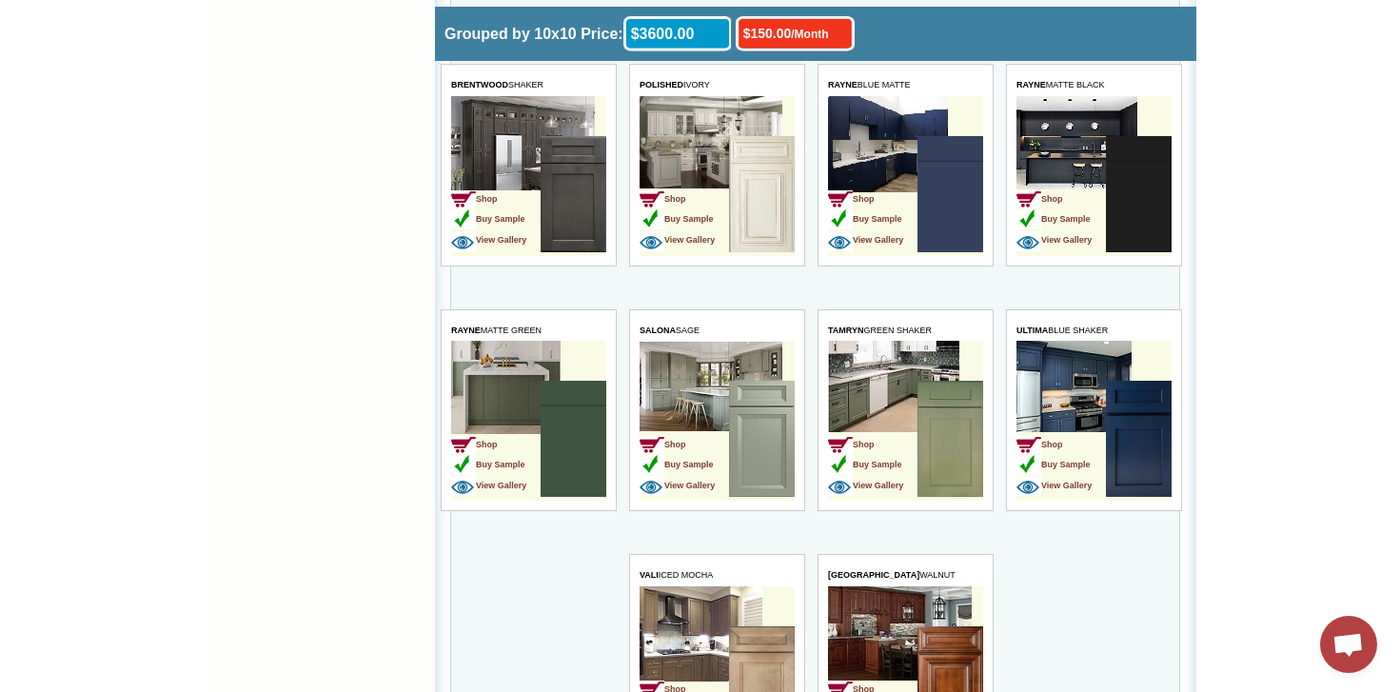
scroll to position [4283, 0]
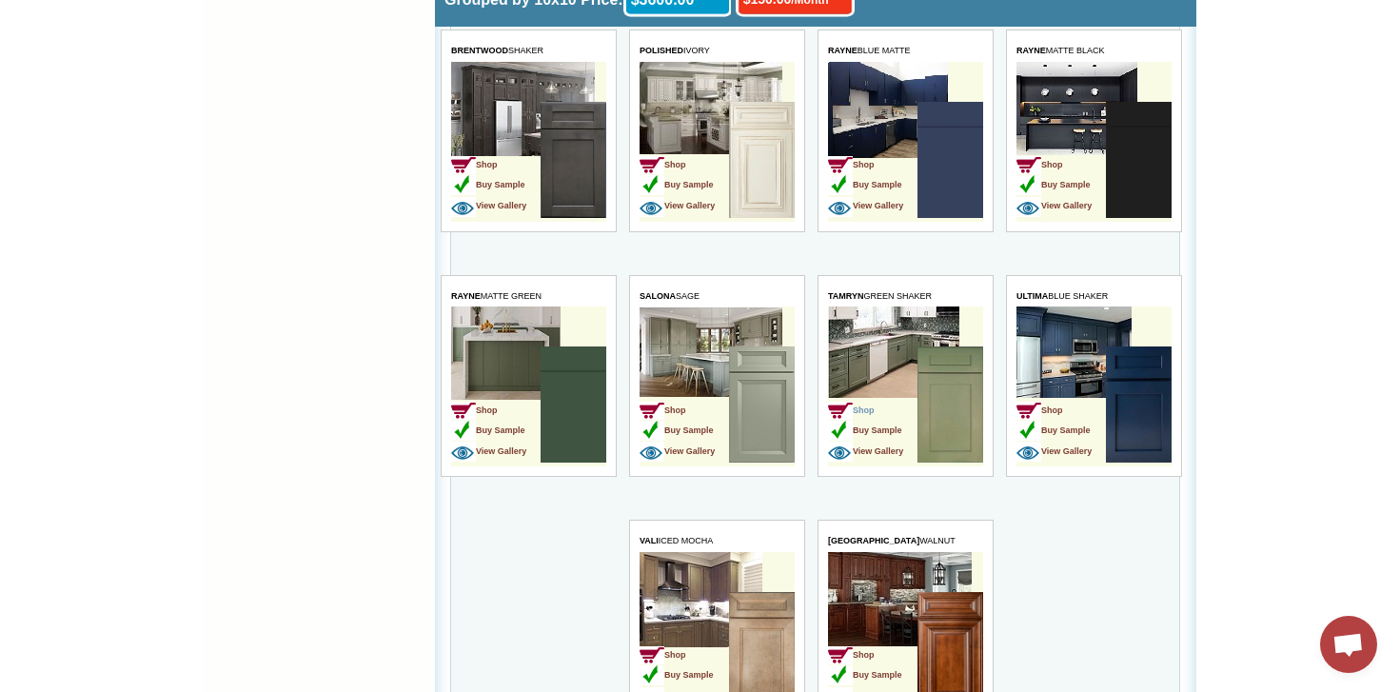
click at [869, 409] on span "Shop" at bounding box center [851, 410] width 47 height 10
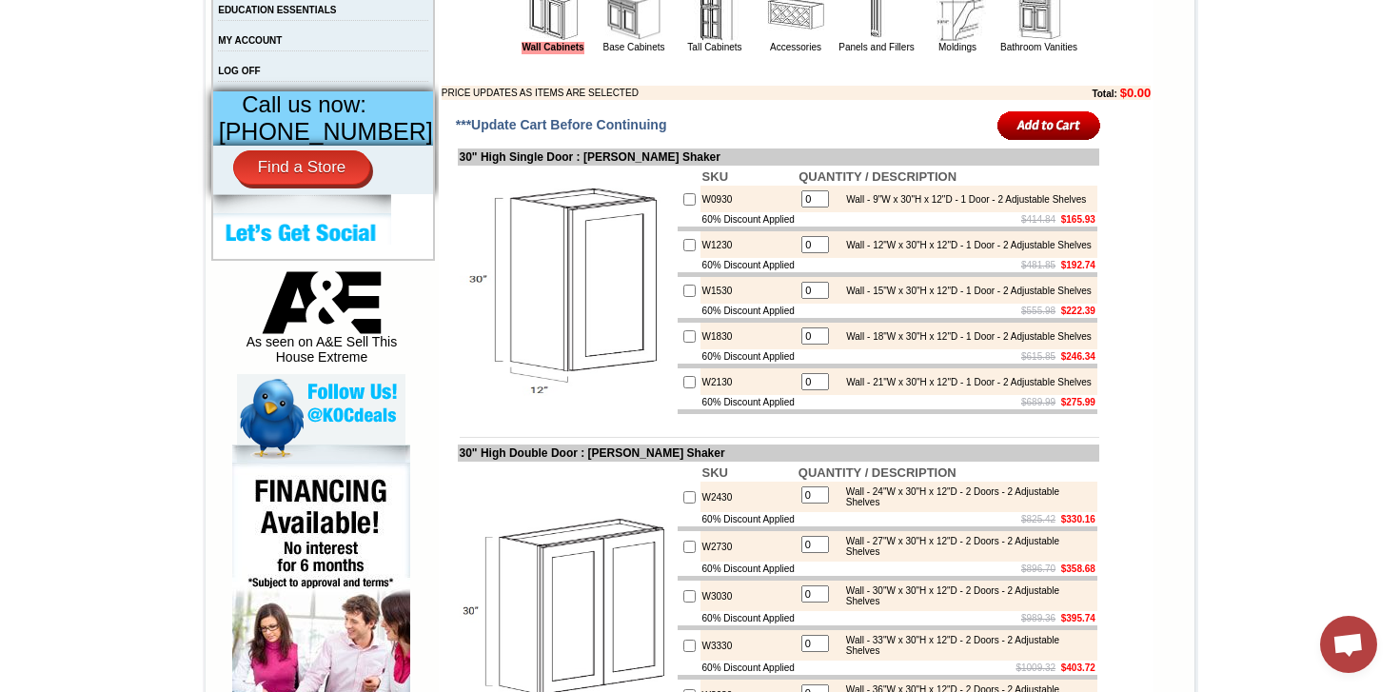
scroll to position [751, 0]
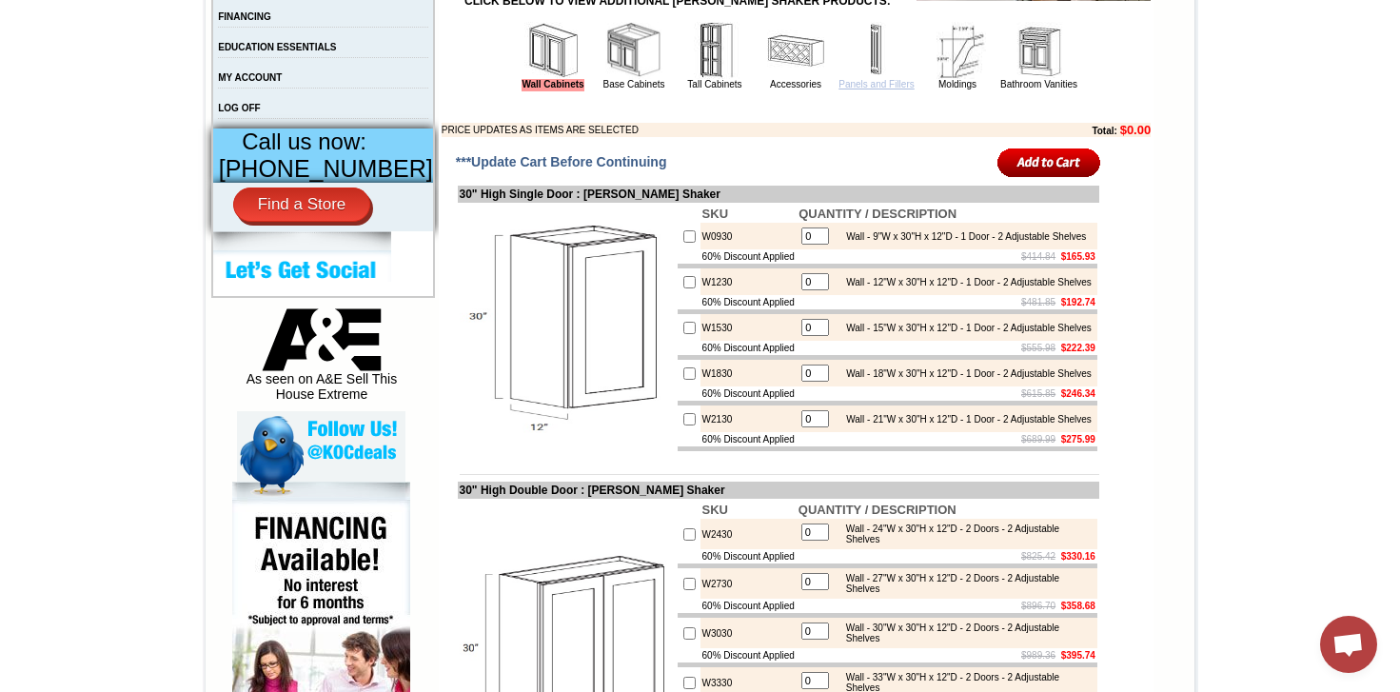
click at [842, 89] on link "Panels and Fillers" at bounding box center [876, 84] width 75 height 10
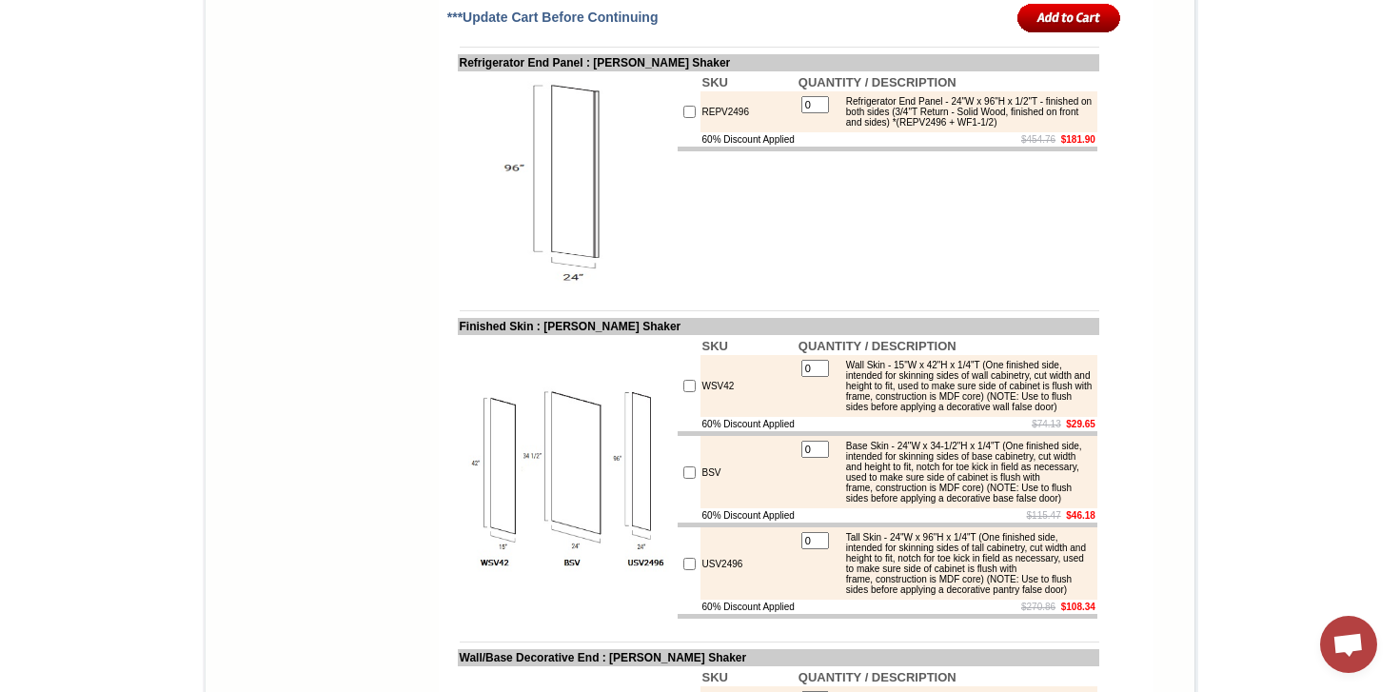
scroll to position [2475, 0]
